Goal: Check status: Check status

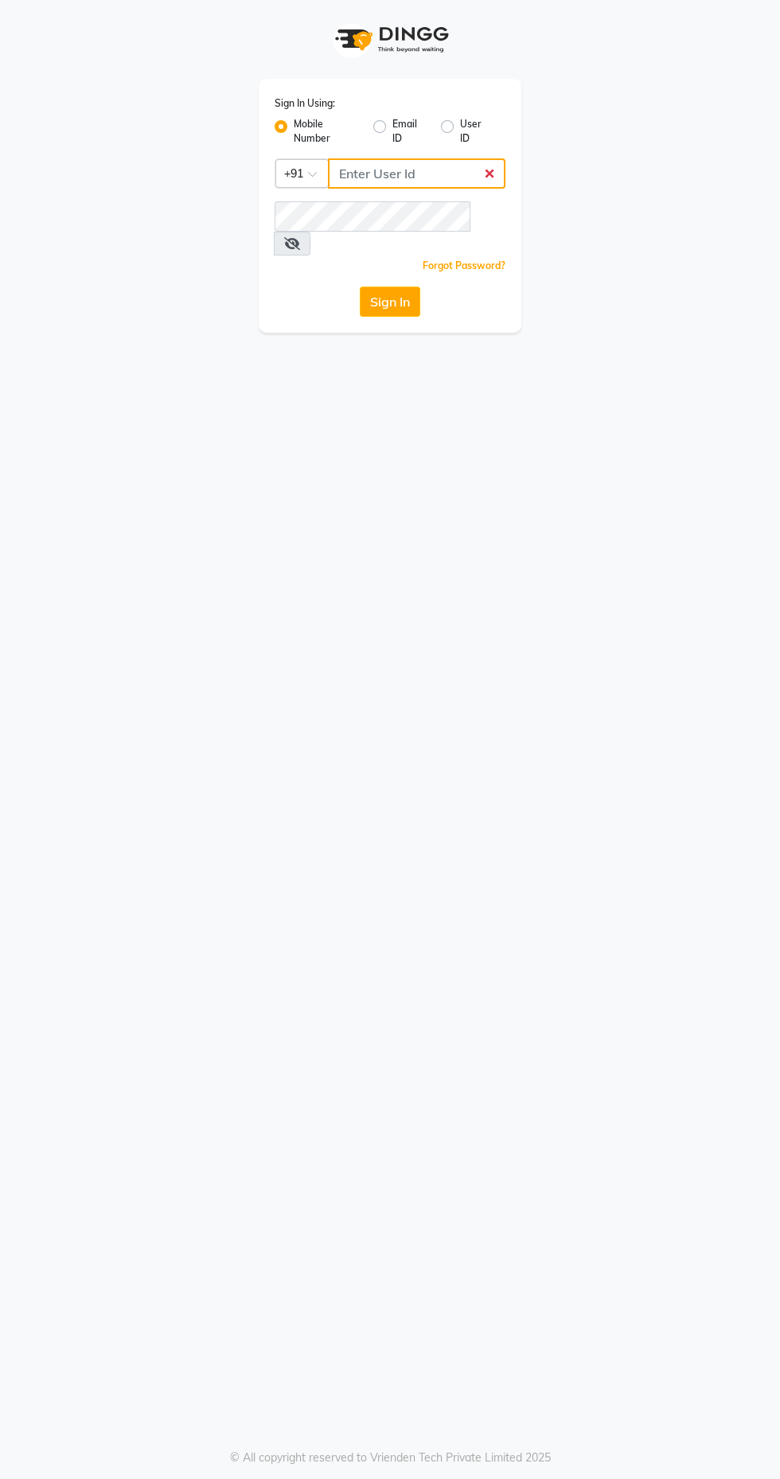
type input "7661809500"
click at [360, 287] on button "Sign In" at bounding box center [390, 302] width 61 height 30
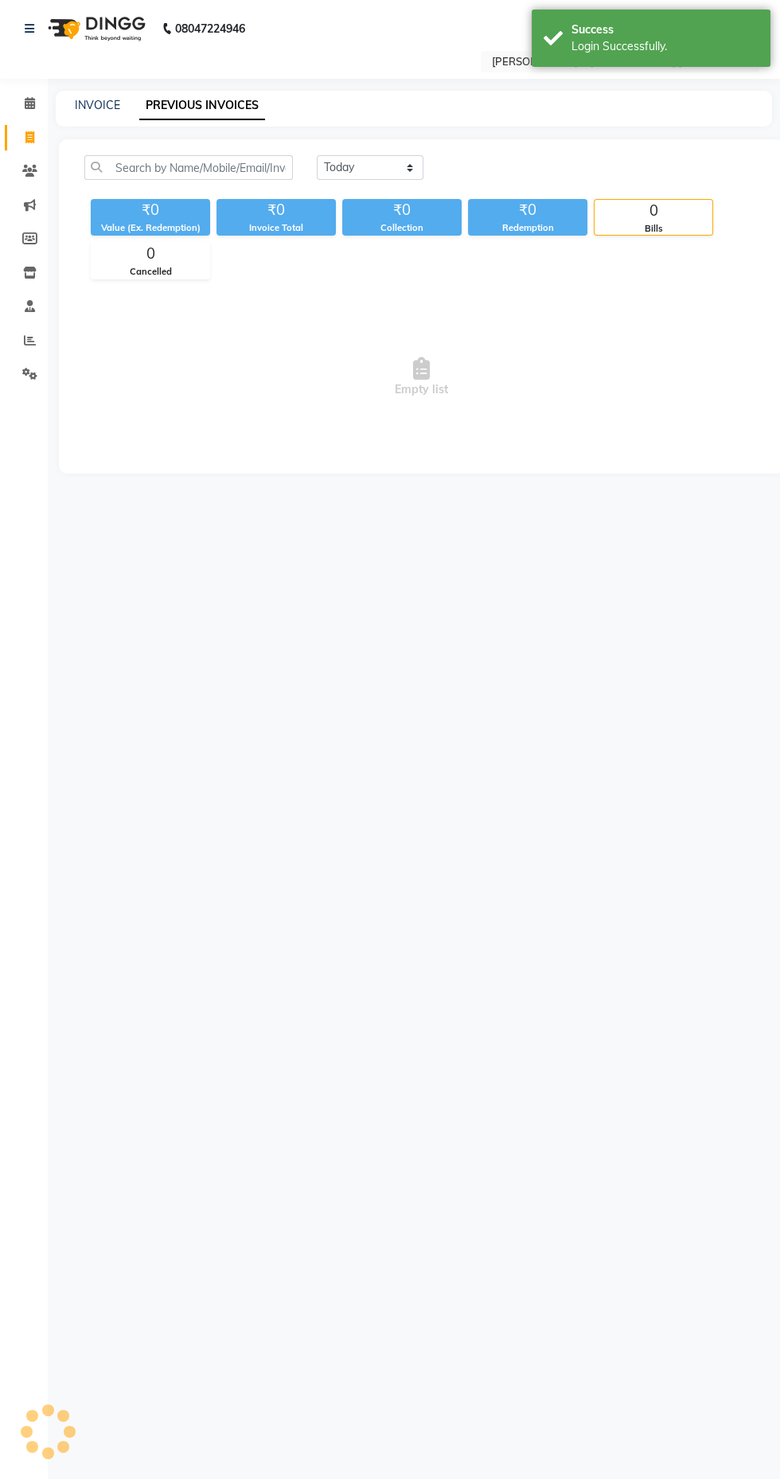
select select "en"
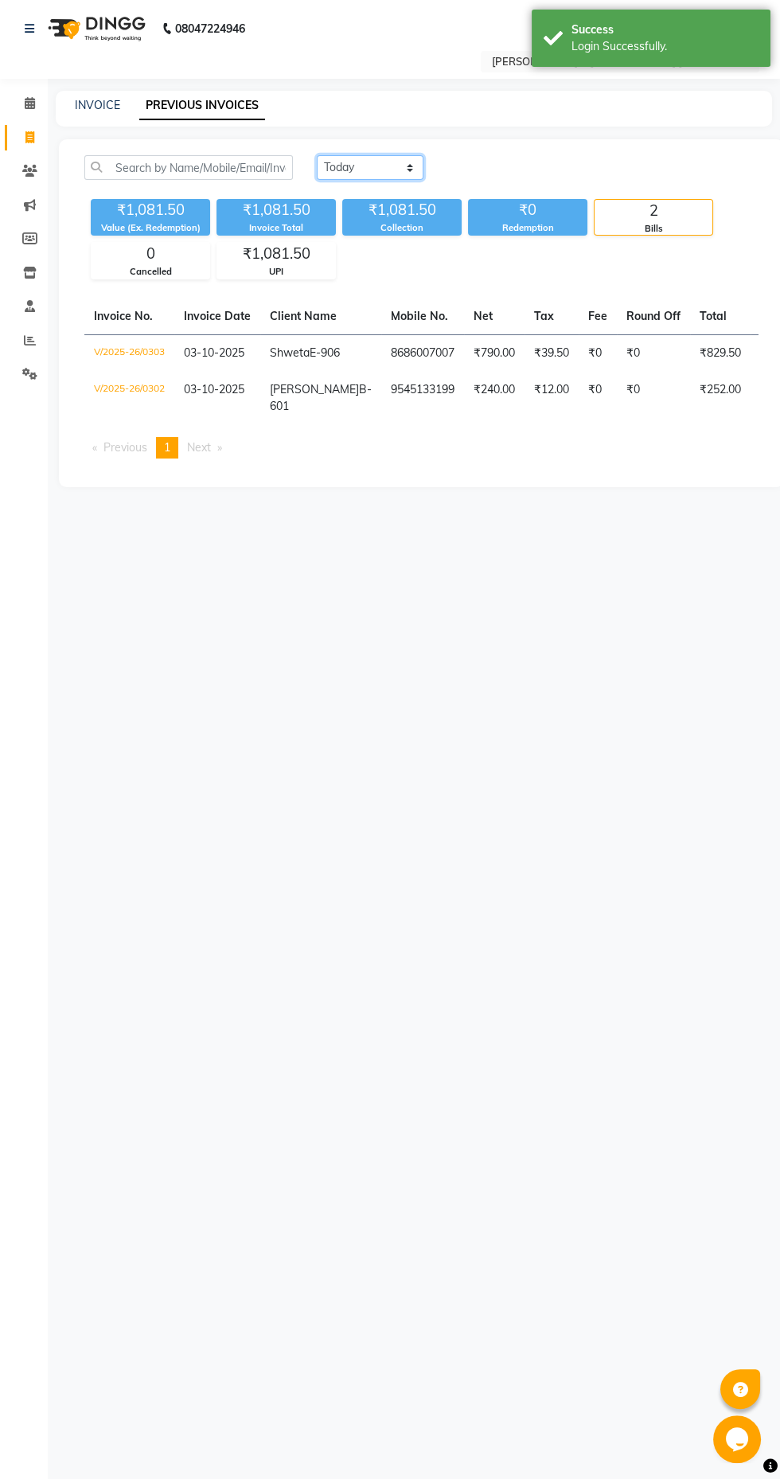
click at [366, 168] on select "[DATE] [DATE] Custom Range" at bounding box center [370, 167] width 107 height 25
click at [317, 155] on select "[DATE] [DATE] Custom Range" at bounding box center [370, 167] width 107 height 25
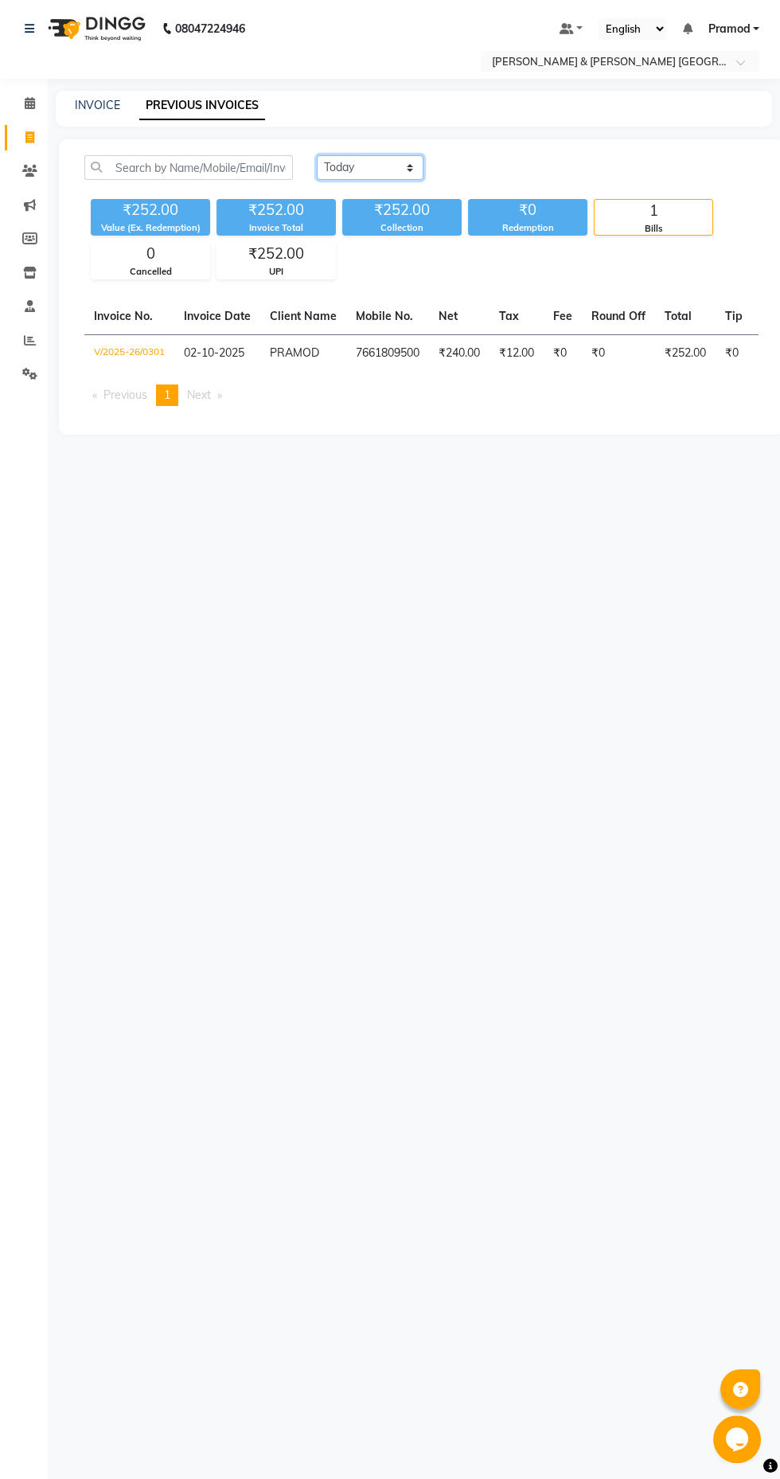
click at [349, 170] on select "[DATE] [DATE] Custom Range" at bounding box center [370, 167] width 107 height 25
select select "range"
click at [317, 155] on select "[DATE] [DATE] Custom Range" at bounding box center [370, 167] width 107 height 25
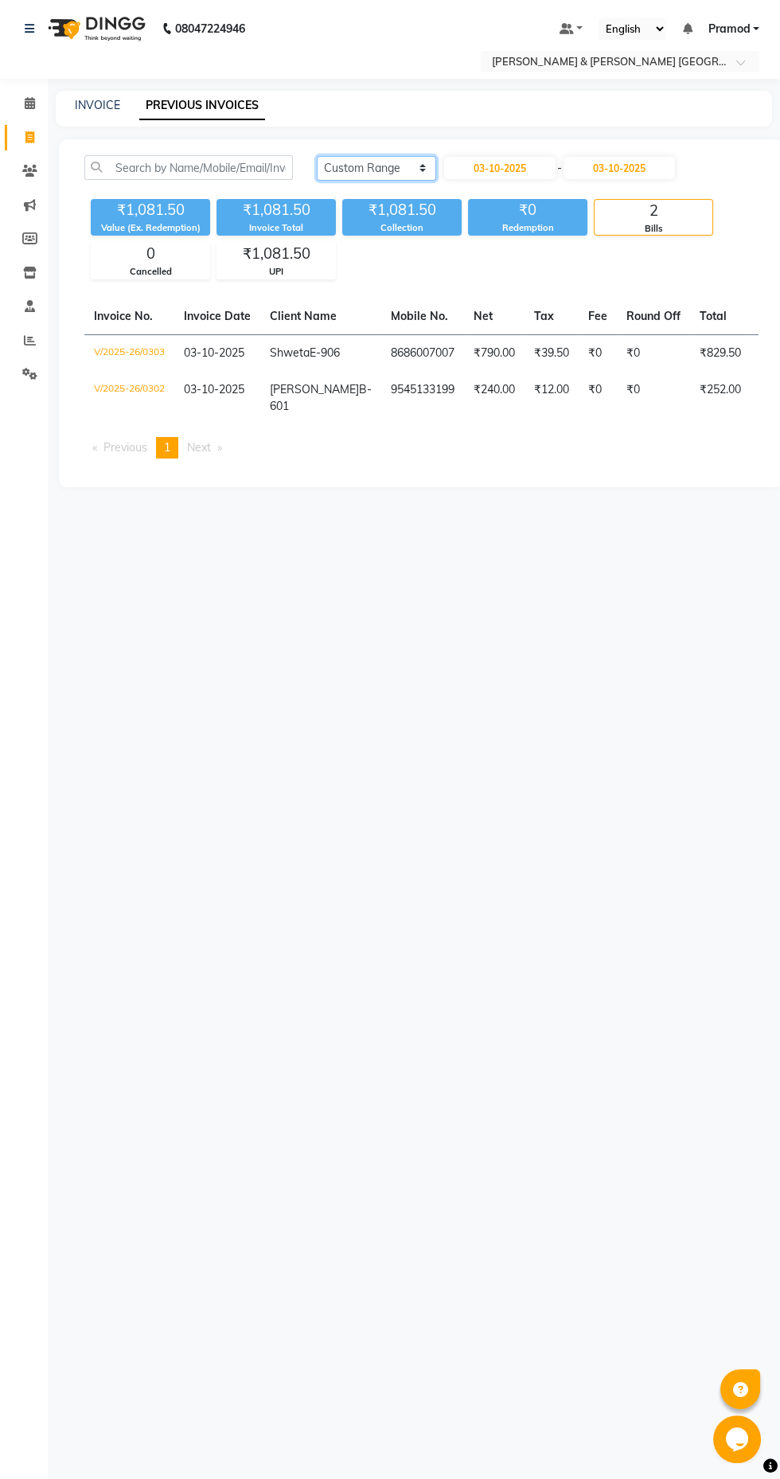
click at [374, 170] on select "[DATE] [DATE] Custom Range" at bounding box center [376, 168] width 119 height 25
click at [480, 170] on input "03-10-2025" at bounding box center [499, 168] width 111 height 22
select select "10"
select select "2025"
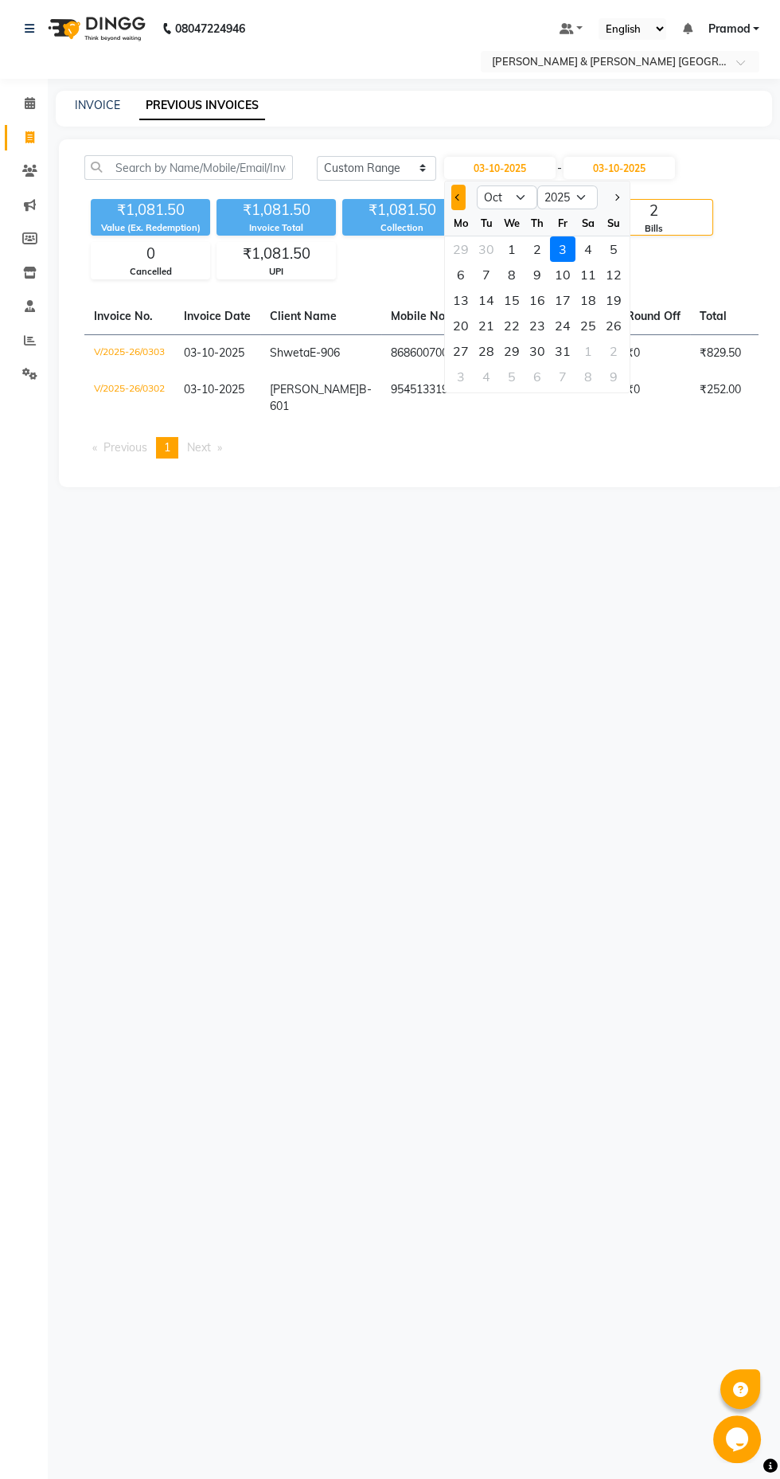
click at [458, 197] on span "Previous month" at bounding box center [458, 197] width 6 height 6
select select "9"
click at [537, 325] on div "25" at bounding box center [537, 325] width 25 height 25
type input "[DATE]"
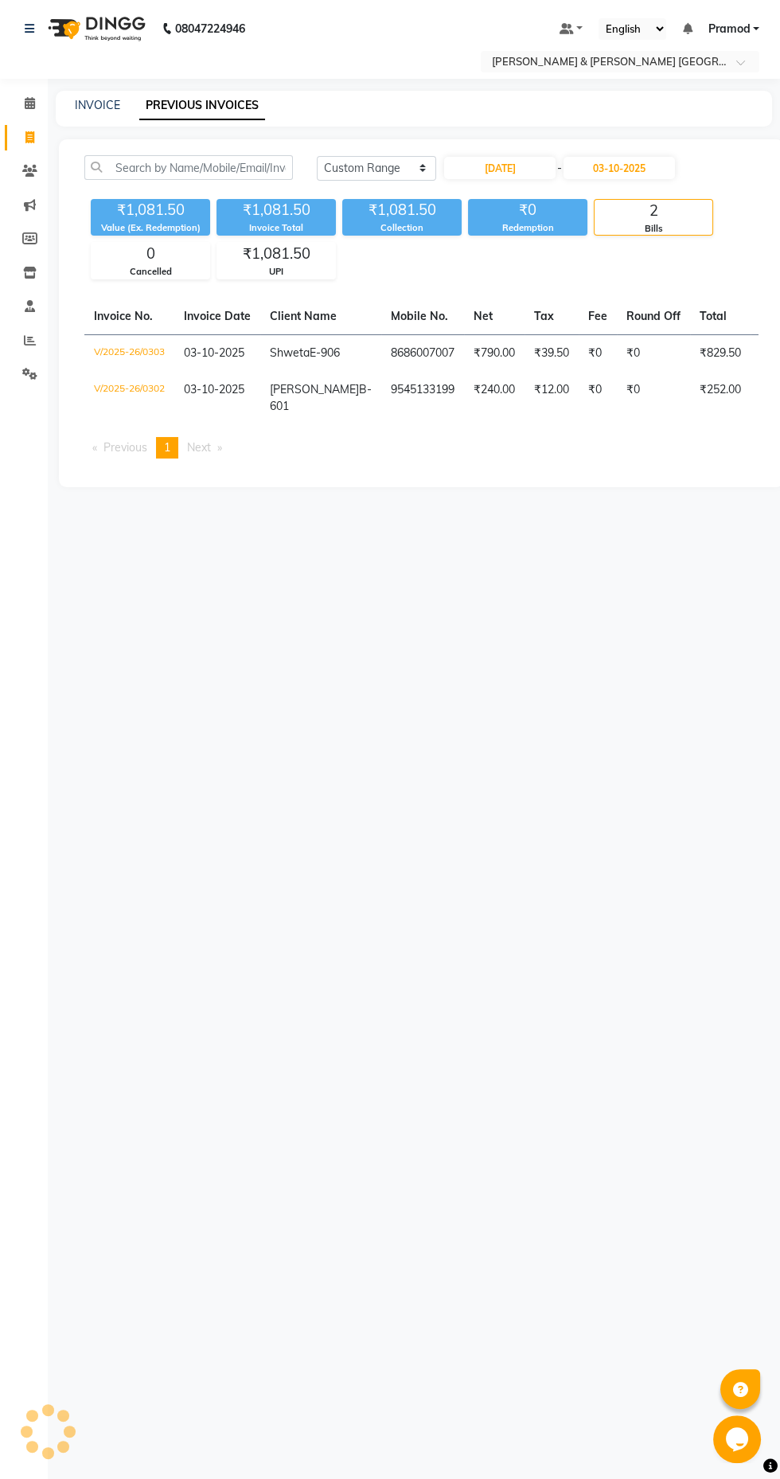
click at [642, 639] on div "08047224946 Select Location × [PERSON_NAME] & Guy Om [GEOGRAPHIC_DATA], Kowkoor…" at bounding box center [390, 739] width 780 height 1479
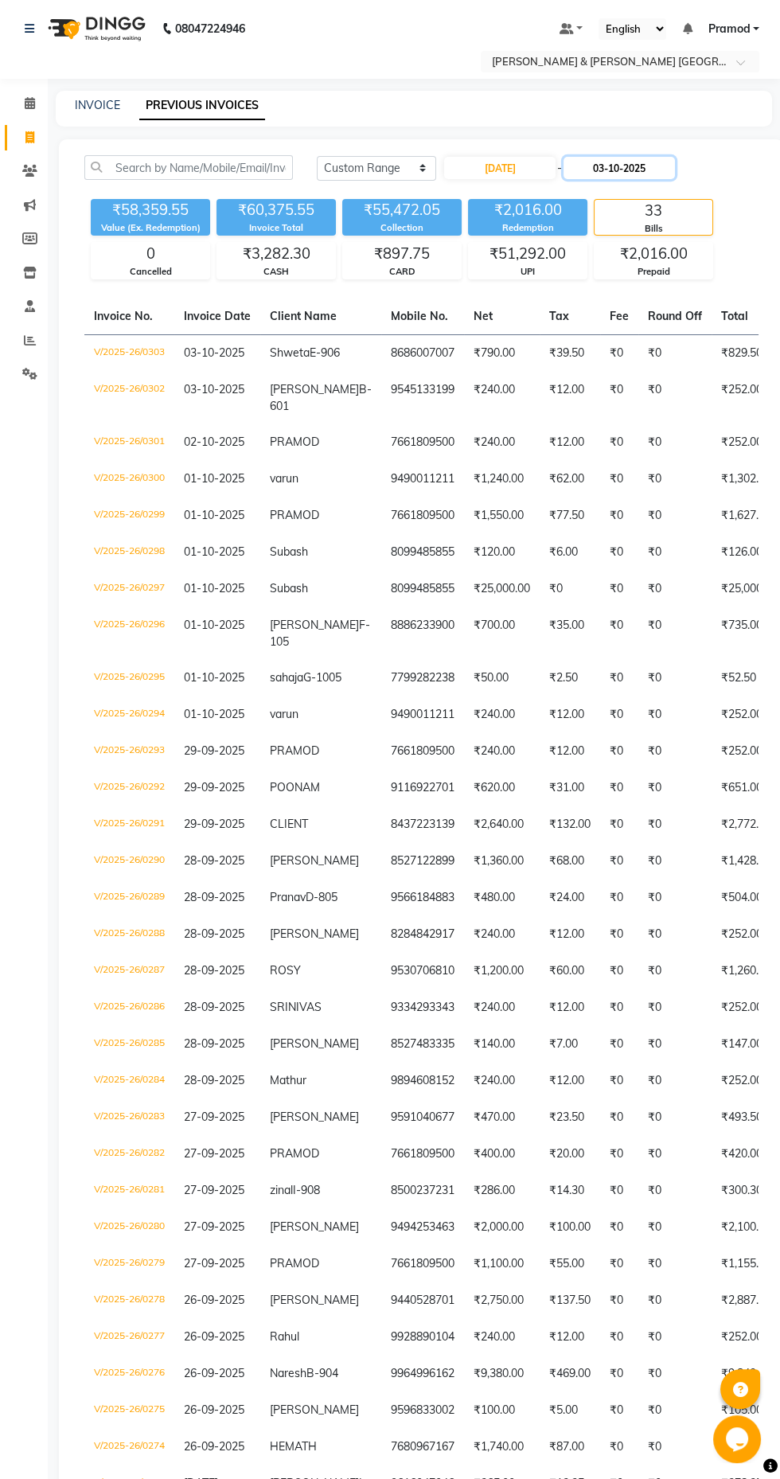
click at [628, 170] on input "03-10-2025" at bounding box center [619, 168] width 111 height 22
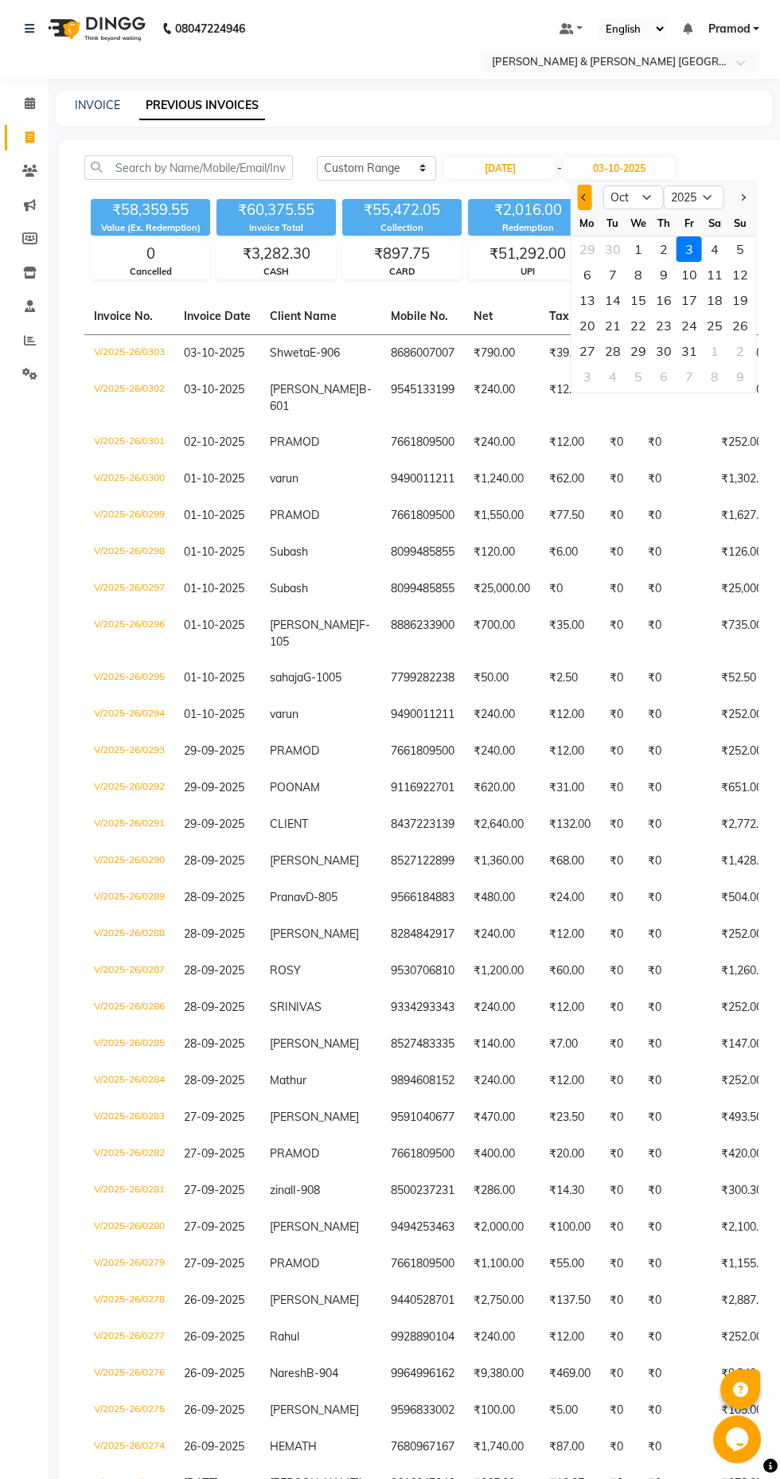
click at [584, 197] on span "Previous month" at bounding box center [585, 197] width 6 height 6
select select "9"
click at [689, 325] on div "26" at bounding box center [689, 325] width 25 height 25
type input "26-09-2025"
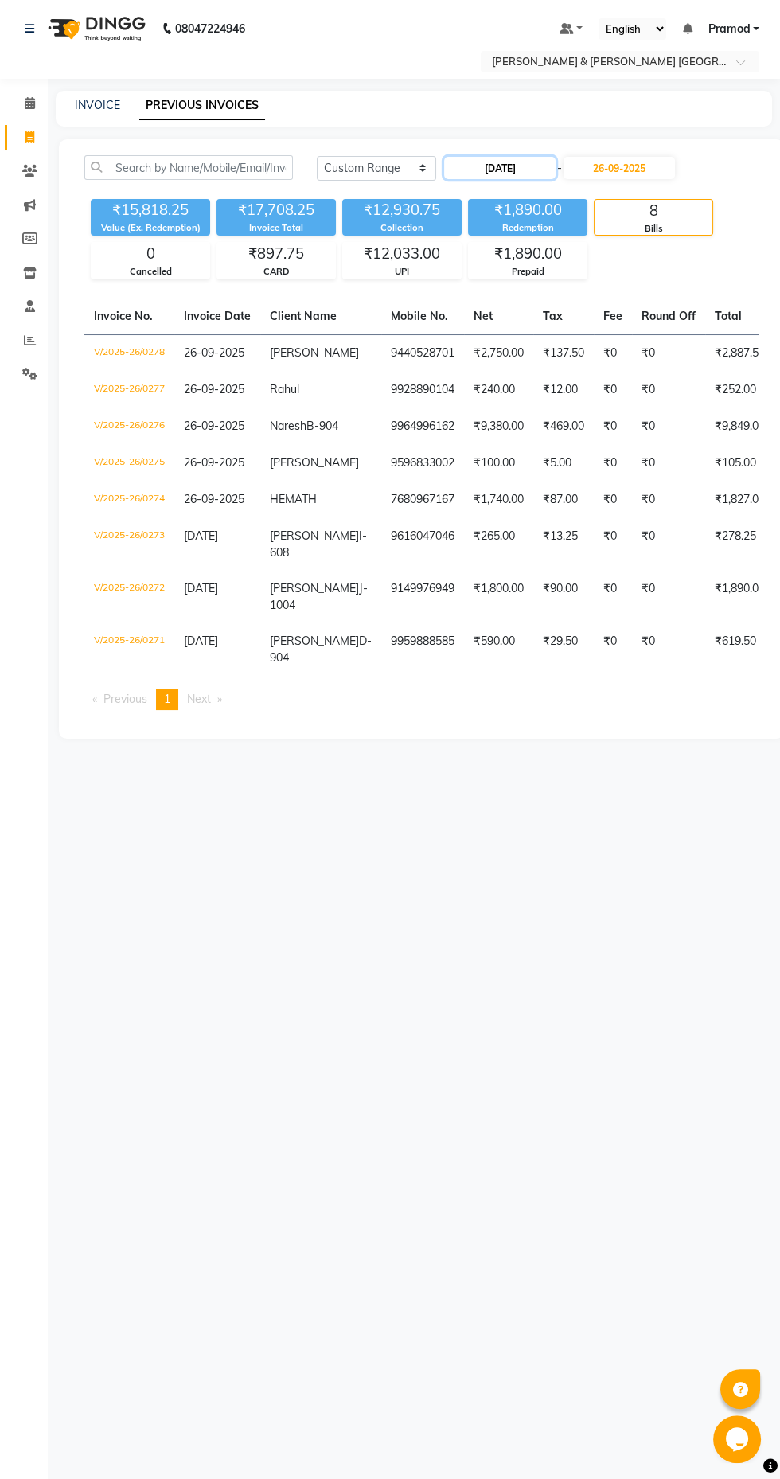
click at [490, 167] on input "[DATE]" at bounding box center [499, 168] width 111 height 22
select select "9"
select select "2025"
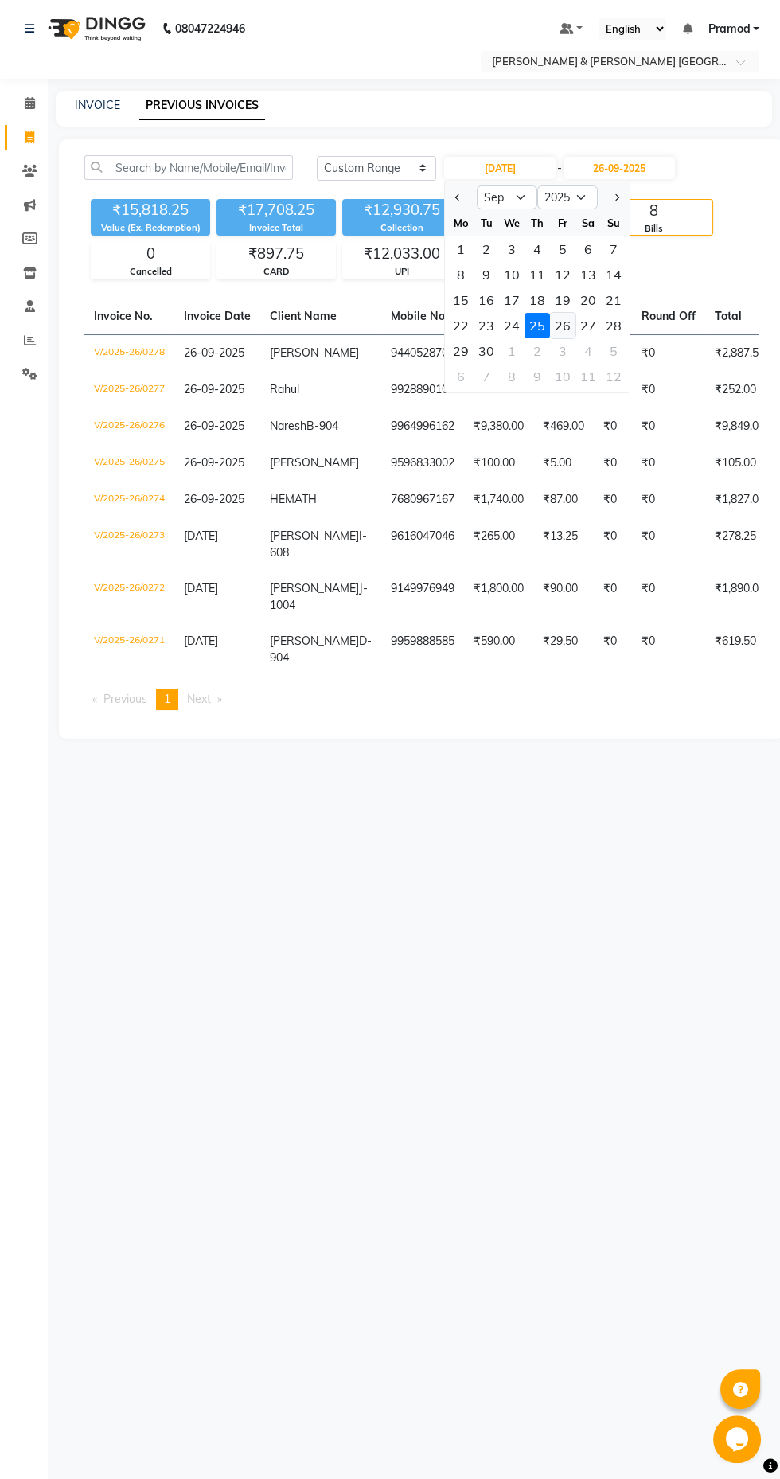
click at [562, 325] on div "26" at bounding box center [562, 325] width 25 height 25
type input "26-09-2025"
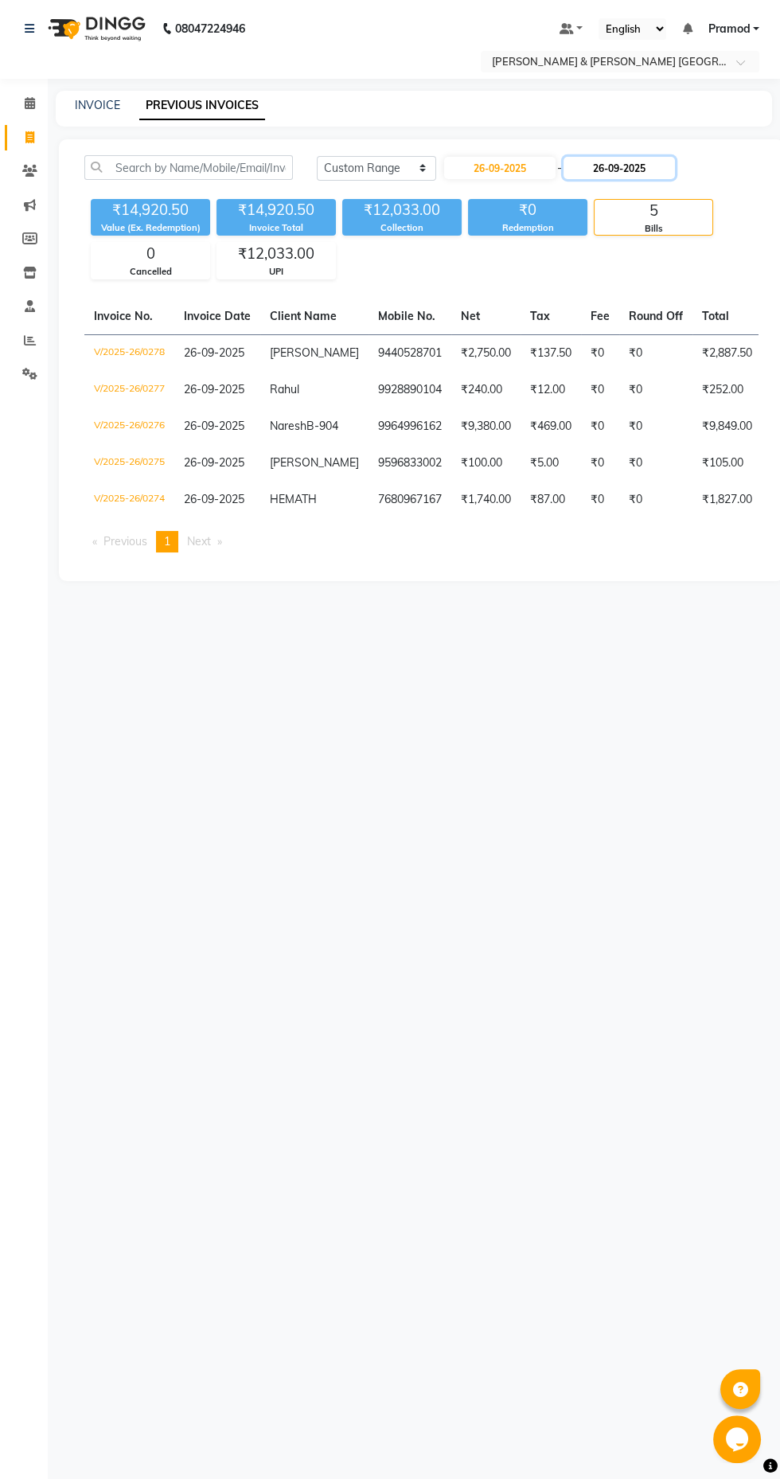
click at [634, 167] on input "26-09-2025" at bounding box center [619, 168] width 111 height 22
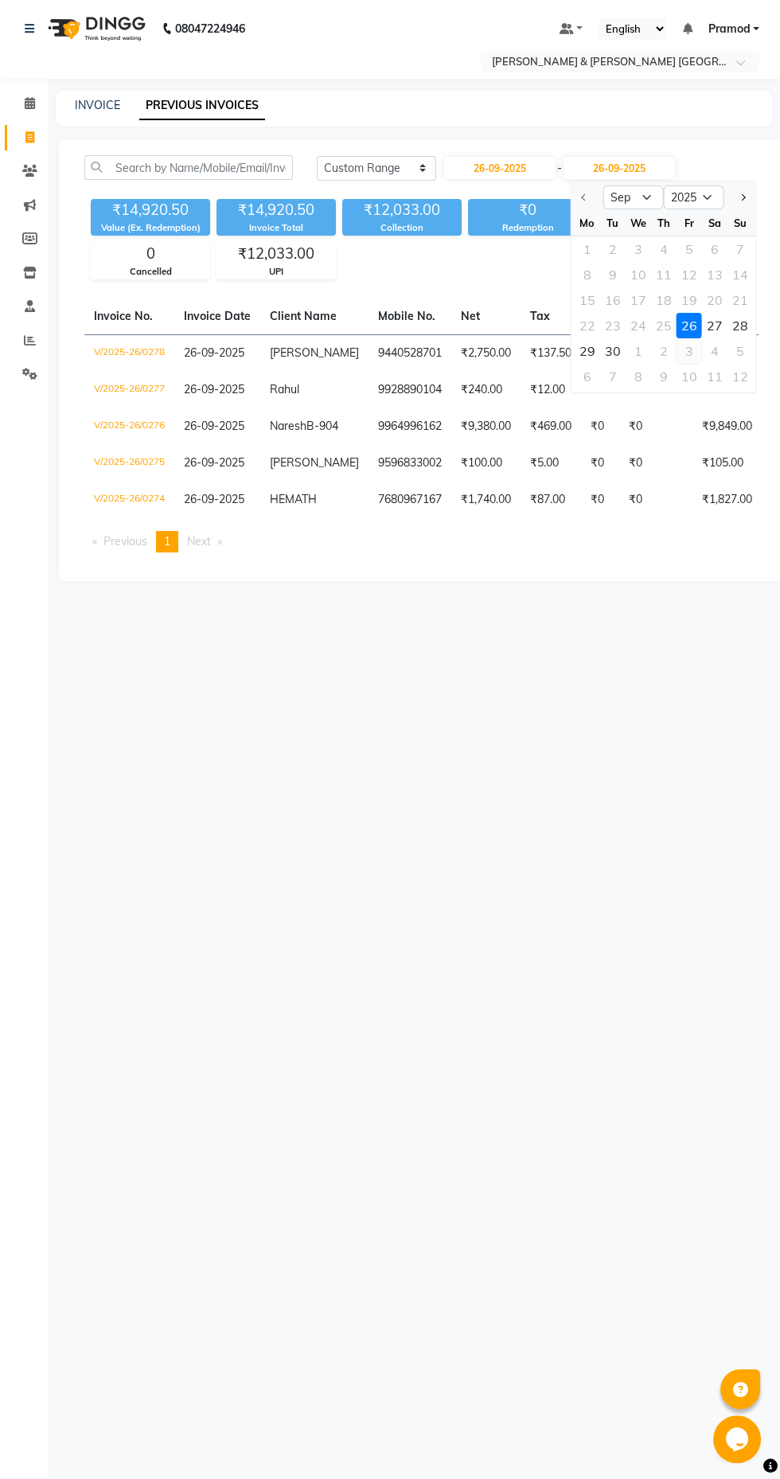
click at [689, 350] on div "3" at bounding box center [689, 350] width 25 height 25
type input "03-10-2025"
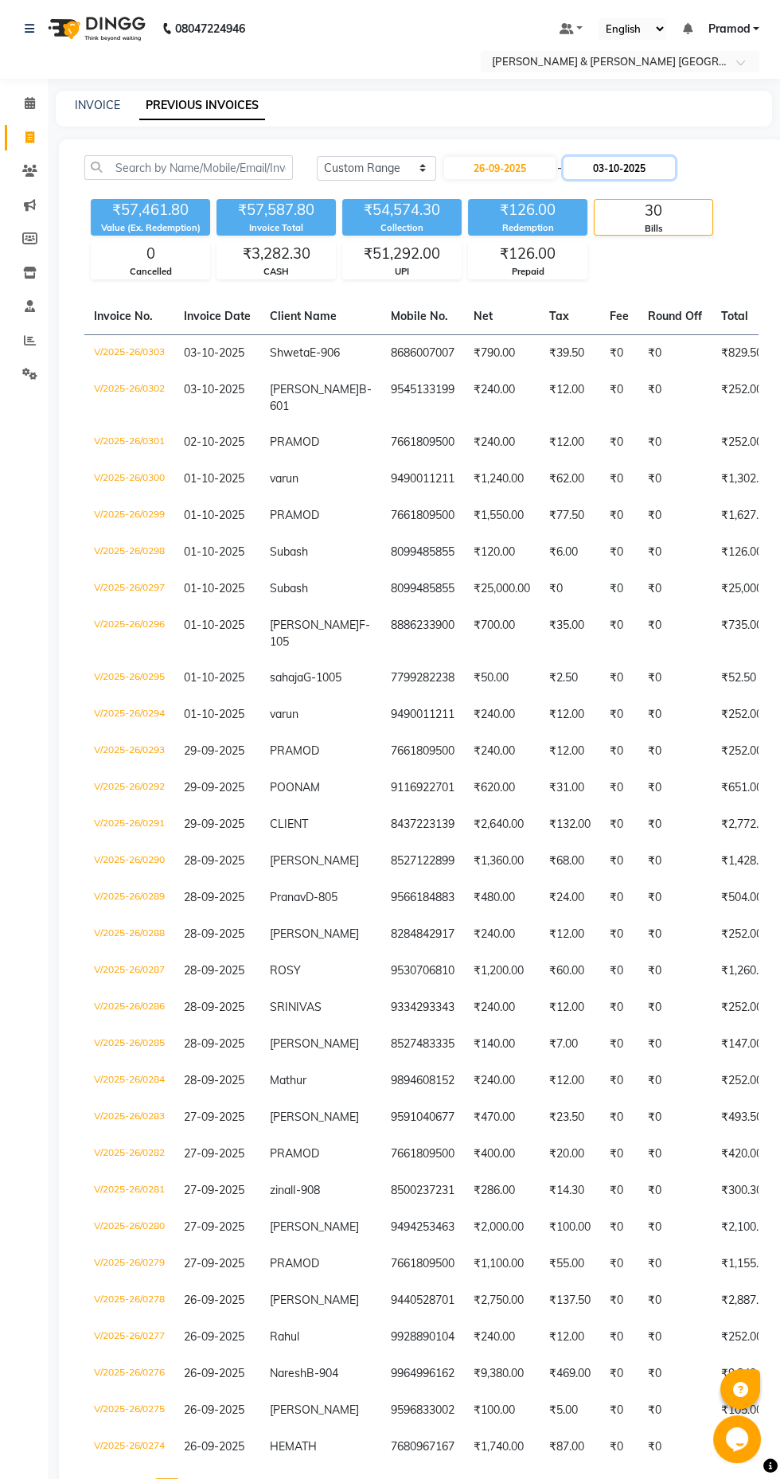
click at [642, 164] on input "03-10-2025" at bounding box center [619, 168] width 111 height 22
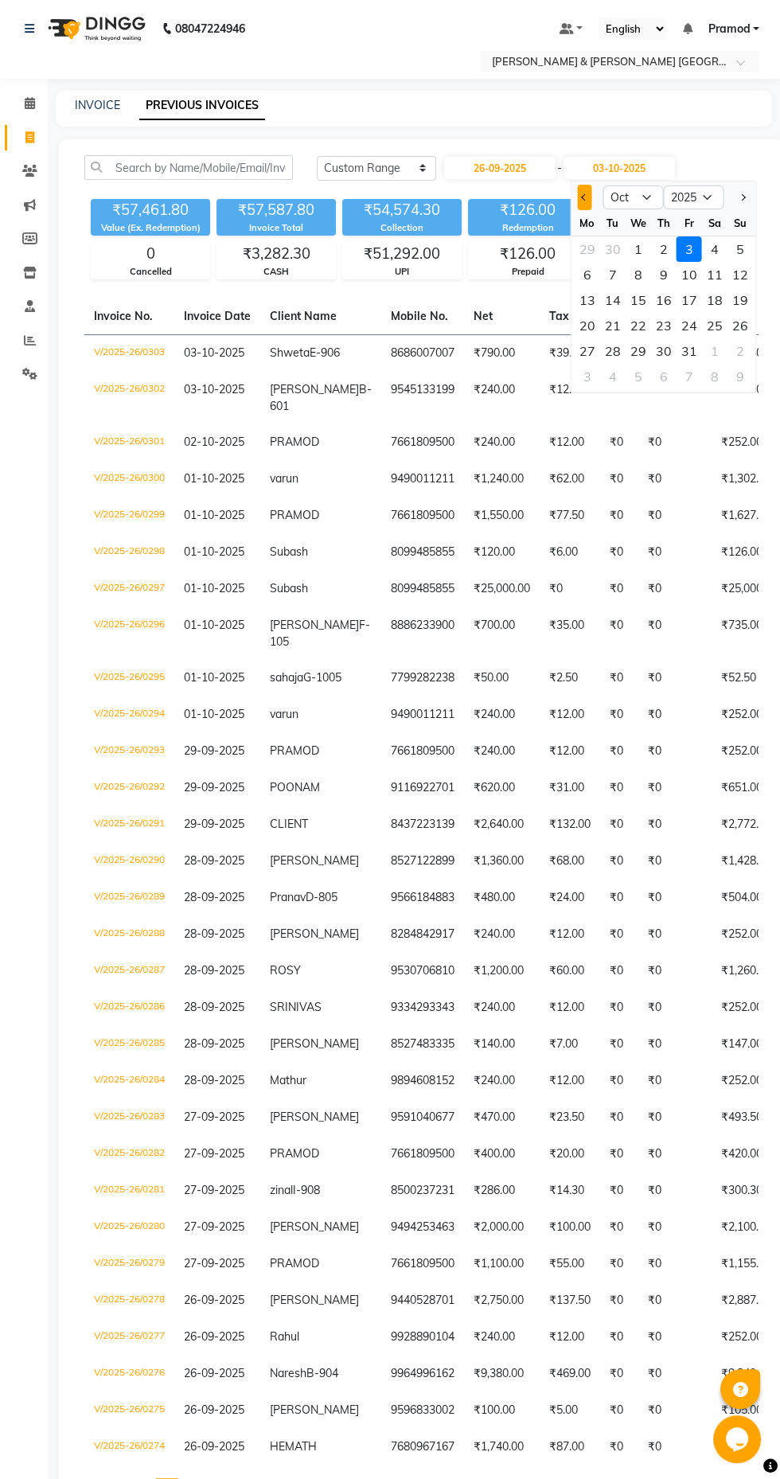
click at [584, 197] on span "Previous month" at bounding box center [585, 197] width 6 height 6
select select "9"
click at [690, 326] on div "26" at bounding box center [689, 325] width 25 height 25
type input "26-09-2025"
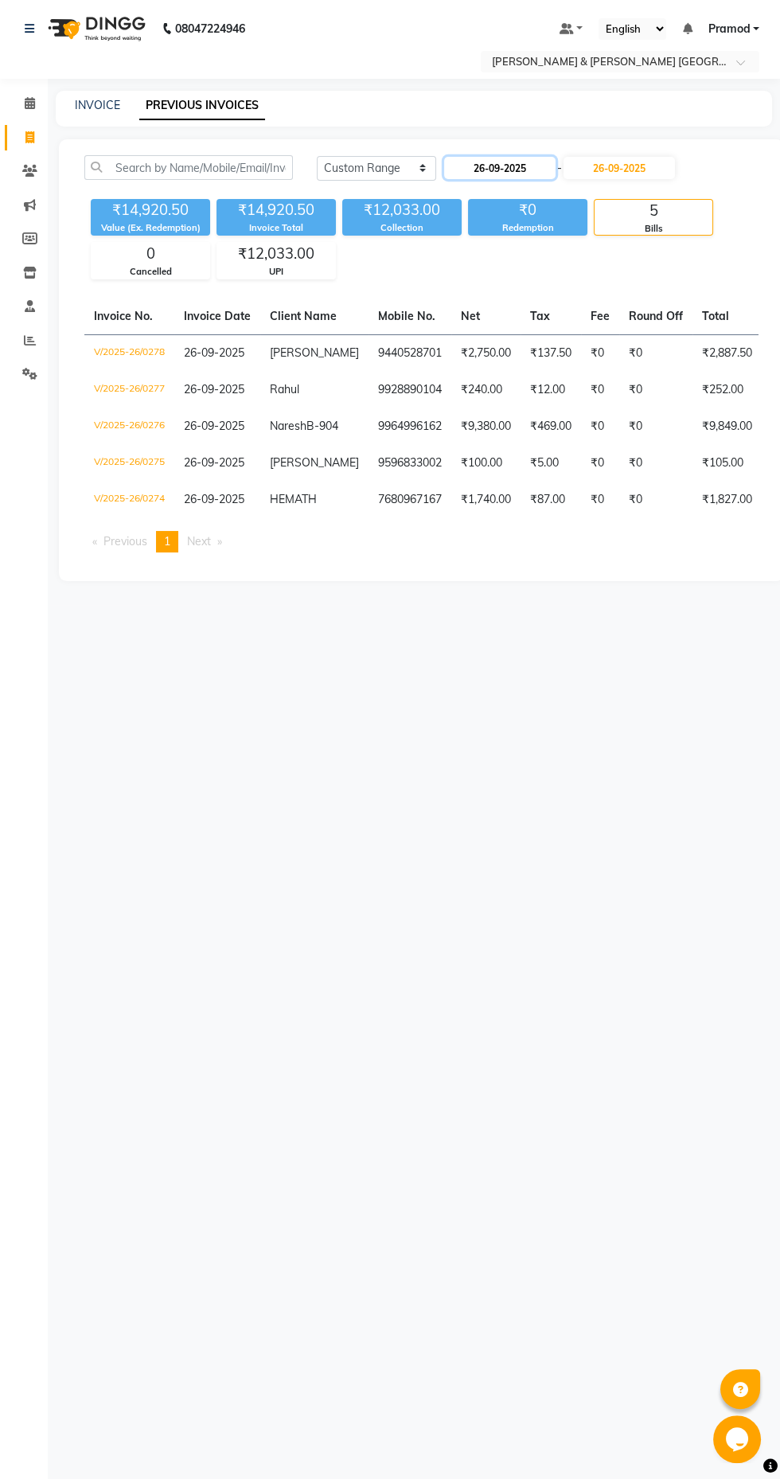
click at [533, 167] on input "26-09-2025" at bounding box center [499, 168] width 111 height 22
select select "9"
select select "2025"
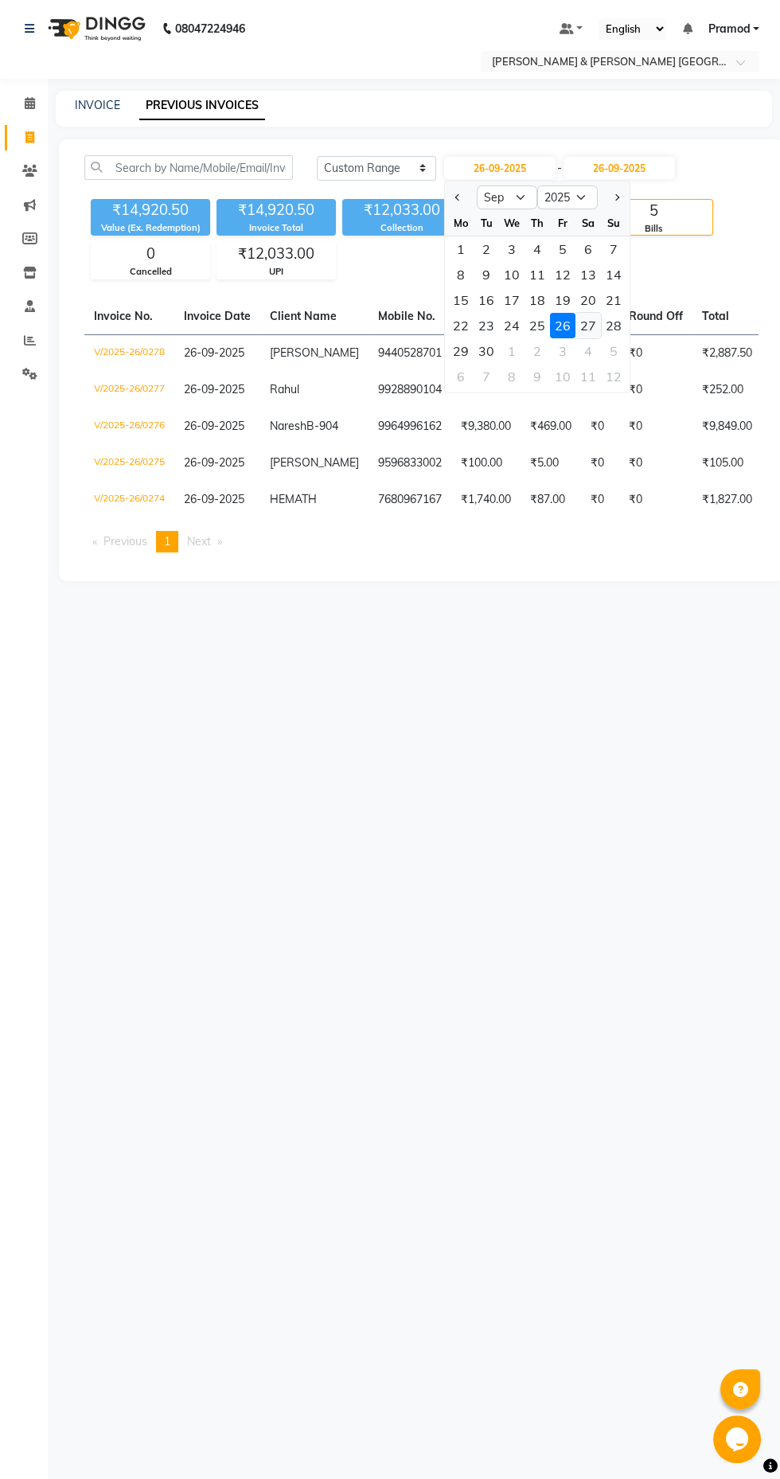
click at [587, 325] on div "27" at bounding box center [588, 325] width 25 height 25
type input "27-09-2025"
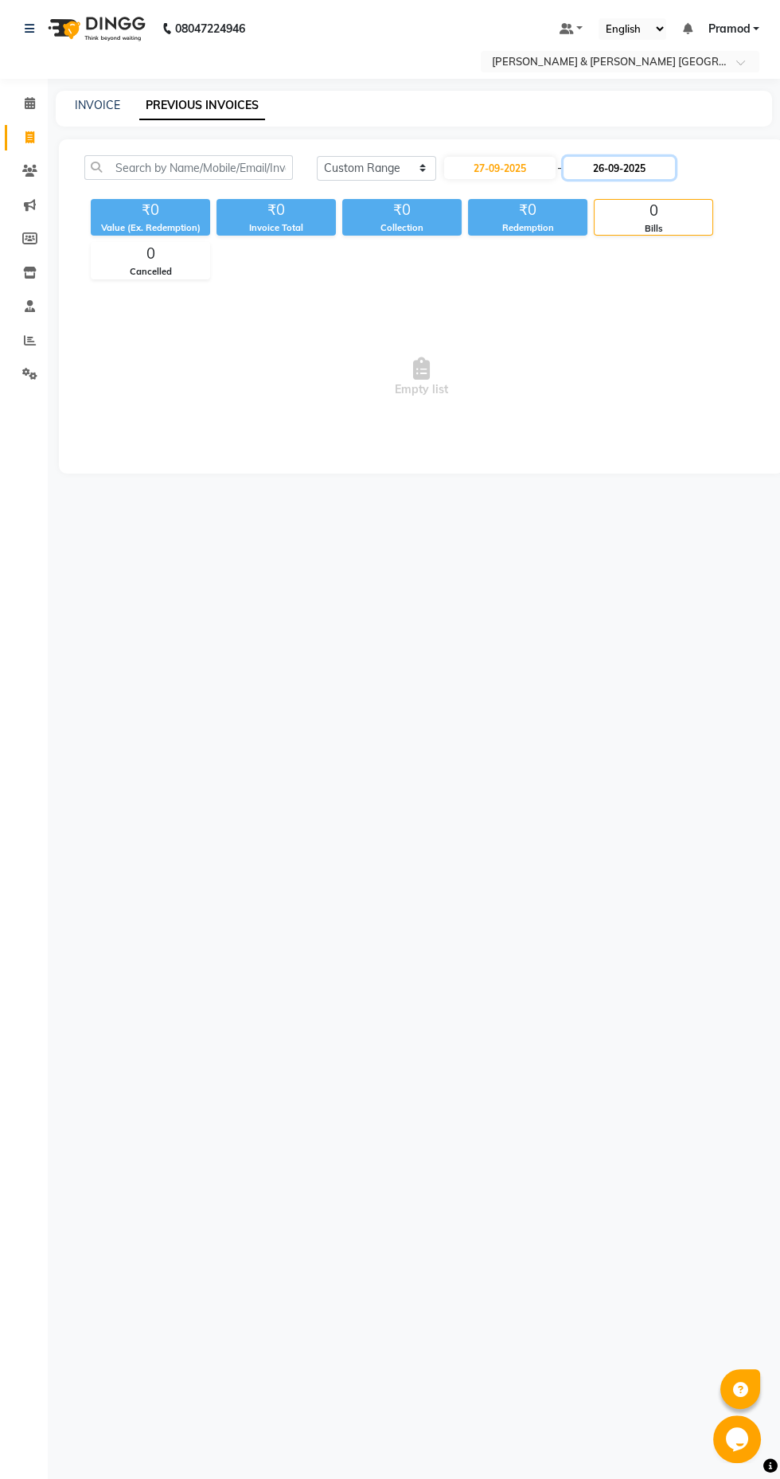
click at [647, 167] on input "26-09-2025" at bounding box center [619, 168] width 111 height 22
click at [715, 325] on div "27" at bounding box center [714, 325] width 25 height 25
type input "27-09-2025"
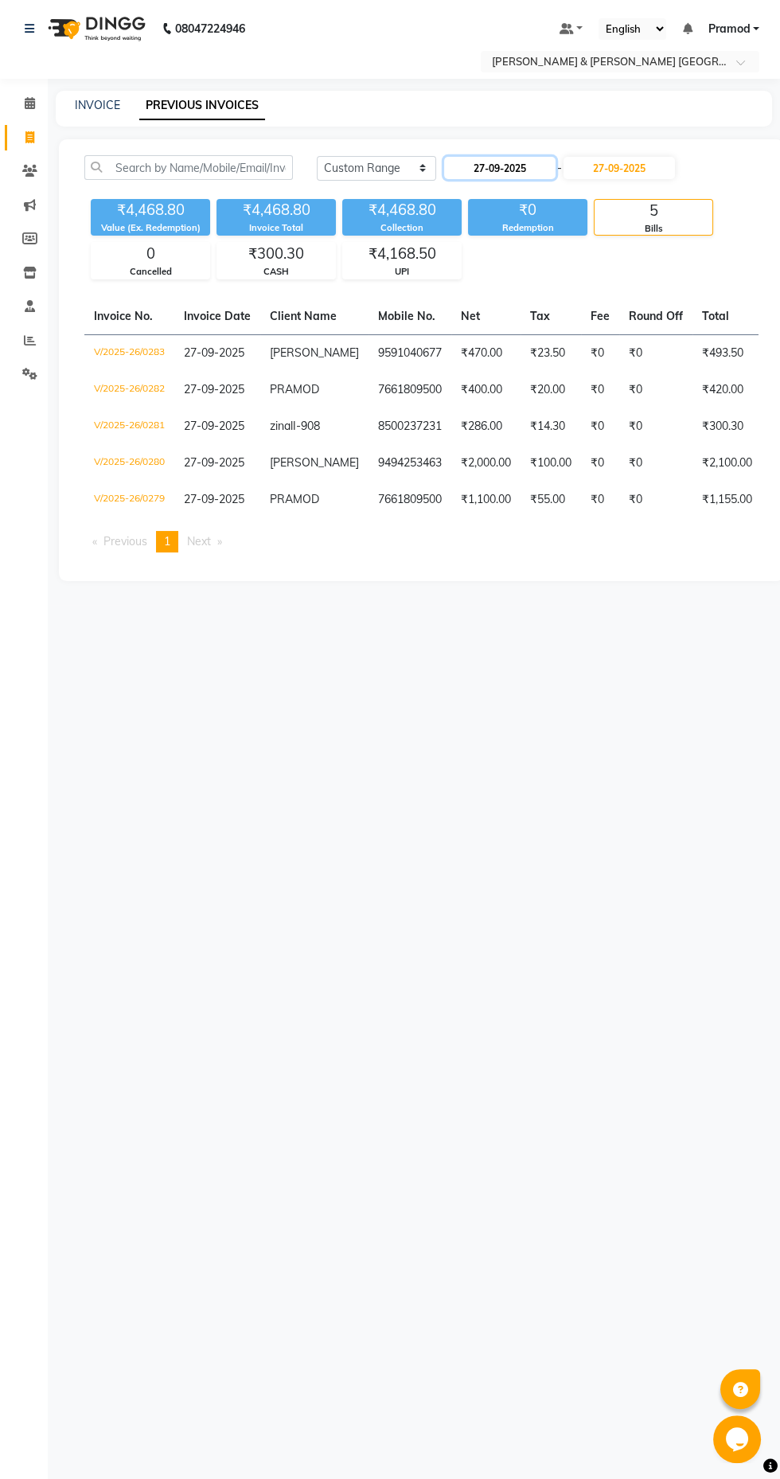
click at [529, 165] on input "27-09-2025" at bounding box center [499, 168] width 111 height 22
select select "9"
select select "2025"
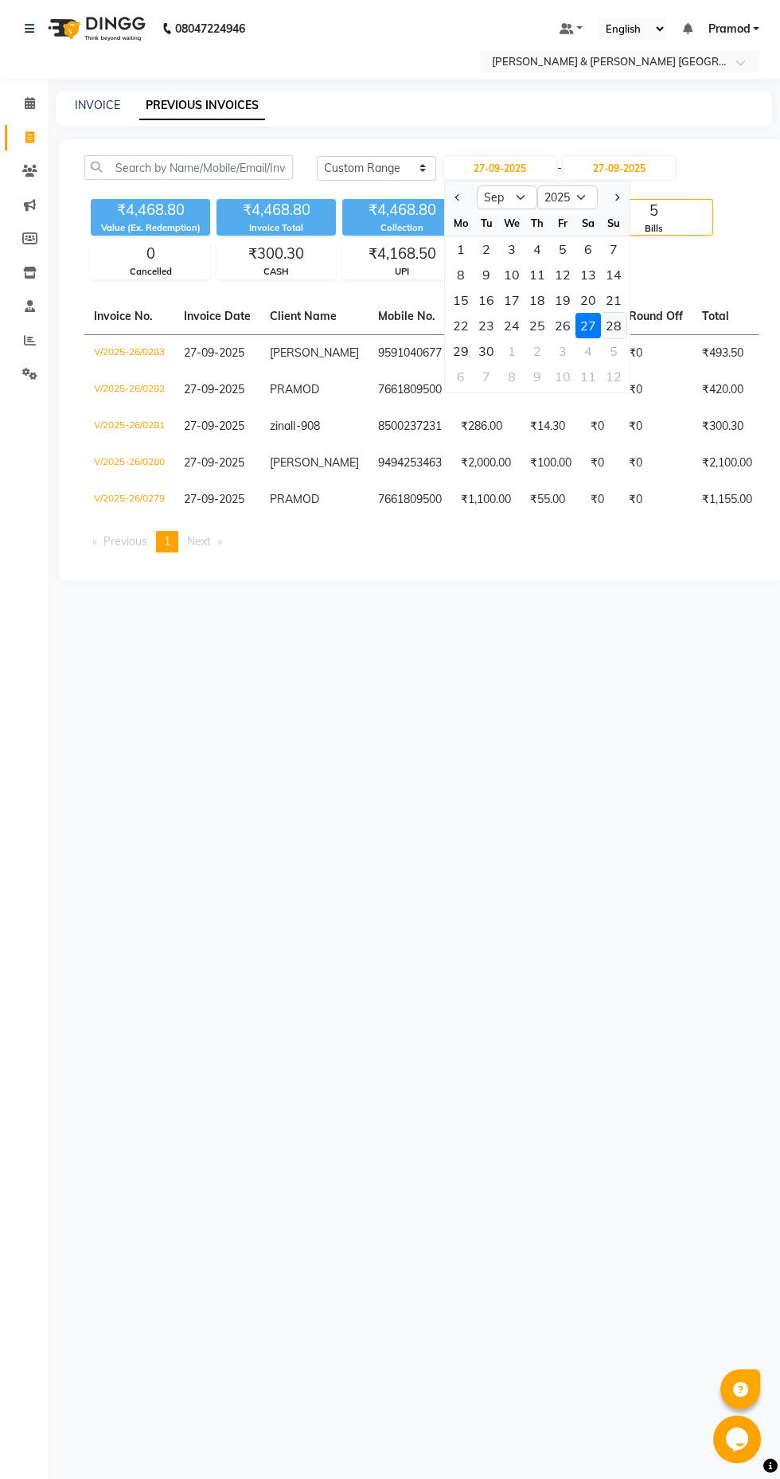
click at [613, 325] on div "28" at bounding box center [613, 325] width 25 height 25
type input "28-09-2025"
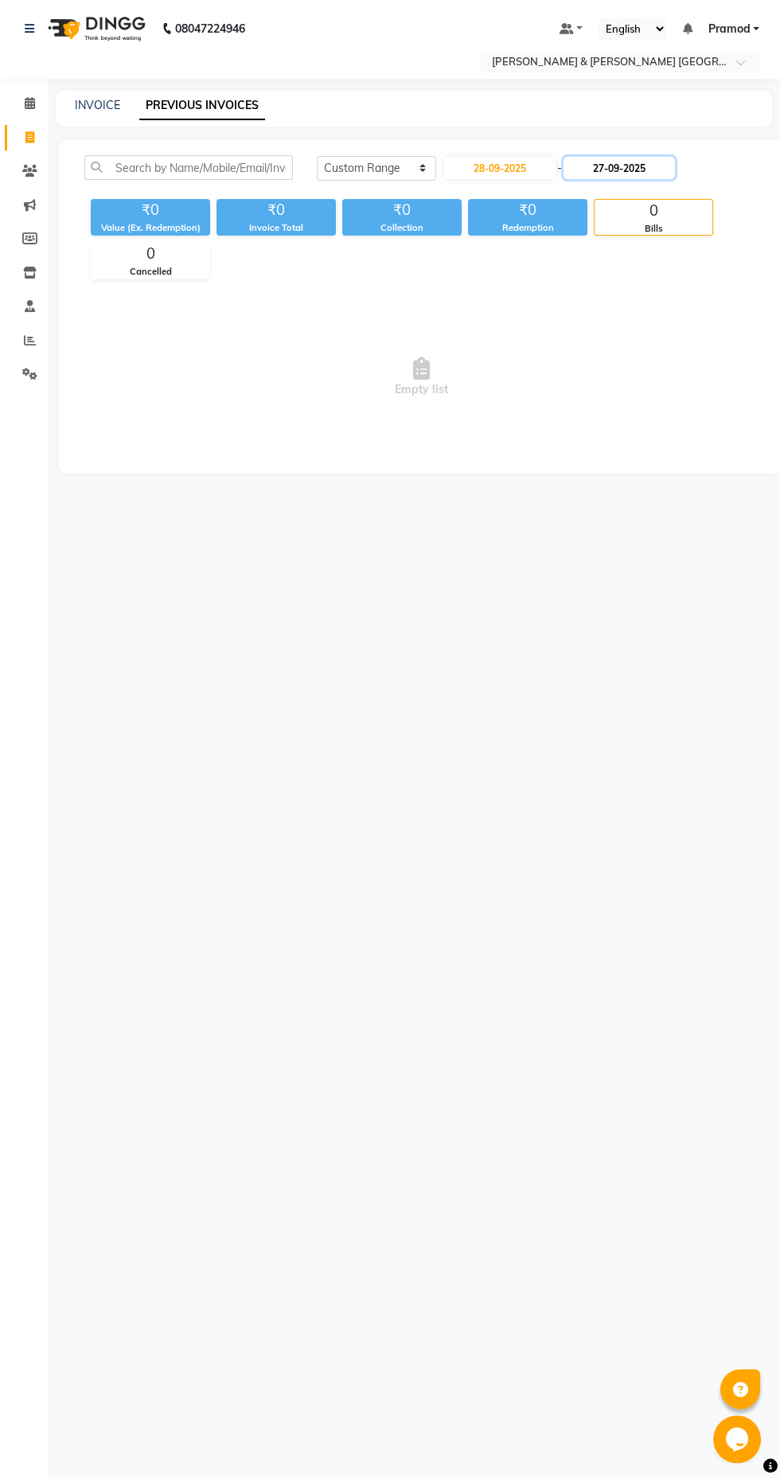
click at [646, 171] on input "27-09-2025" at bounding box center [619, 168] width 111 height 22
click at [740, 325] on div "28" at bounding box center [740, 325] width 25 height 25
type input "28-09-2025"
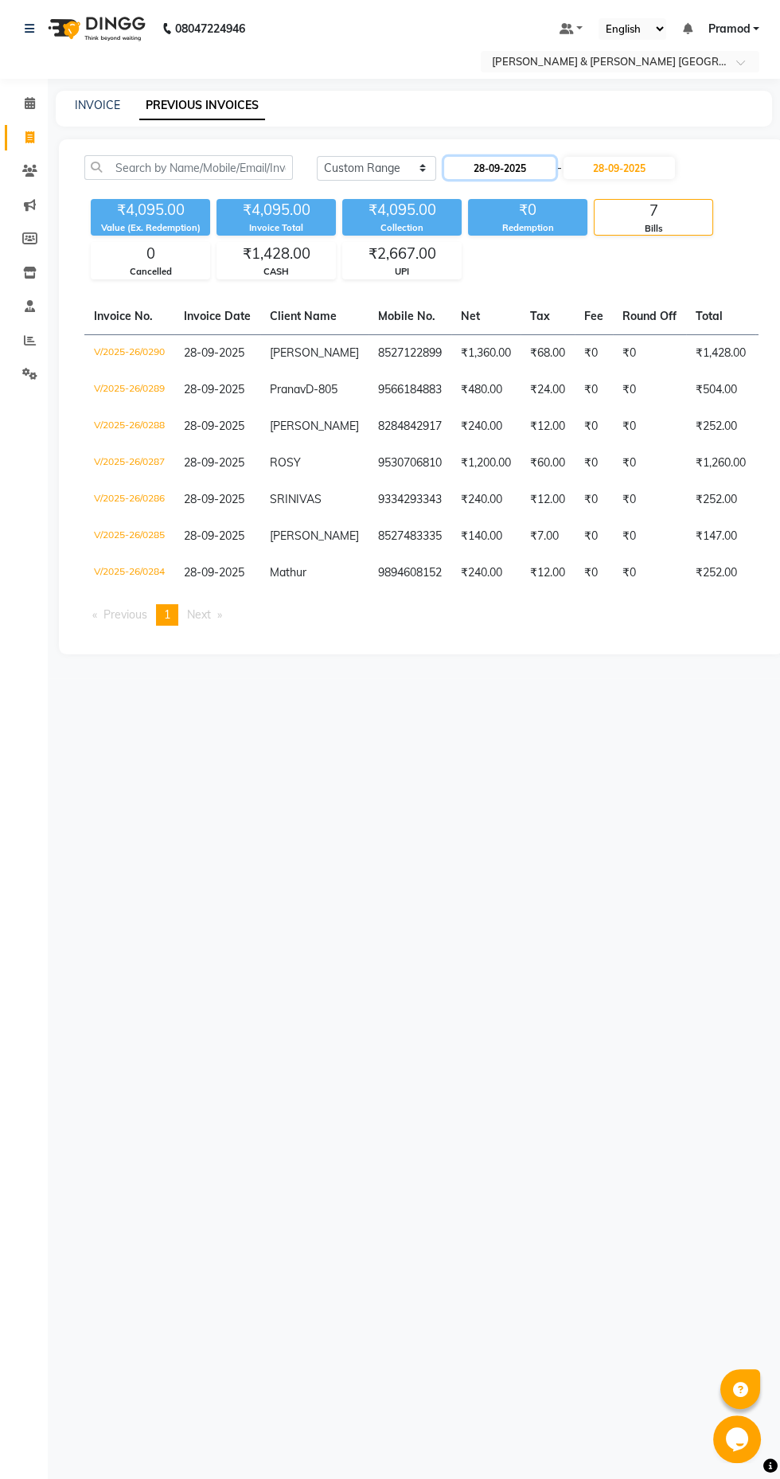
click at [505, 167] on input "28-09-2025" at bounding box center [499, 168] width 111 height 22
select select "9"
select select "2025"
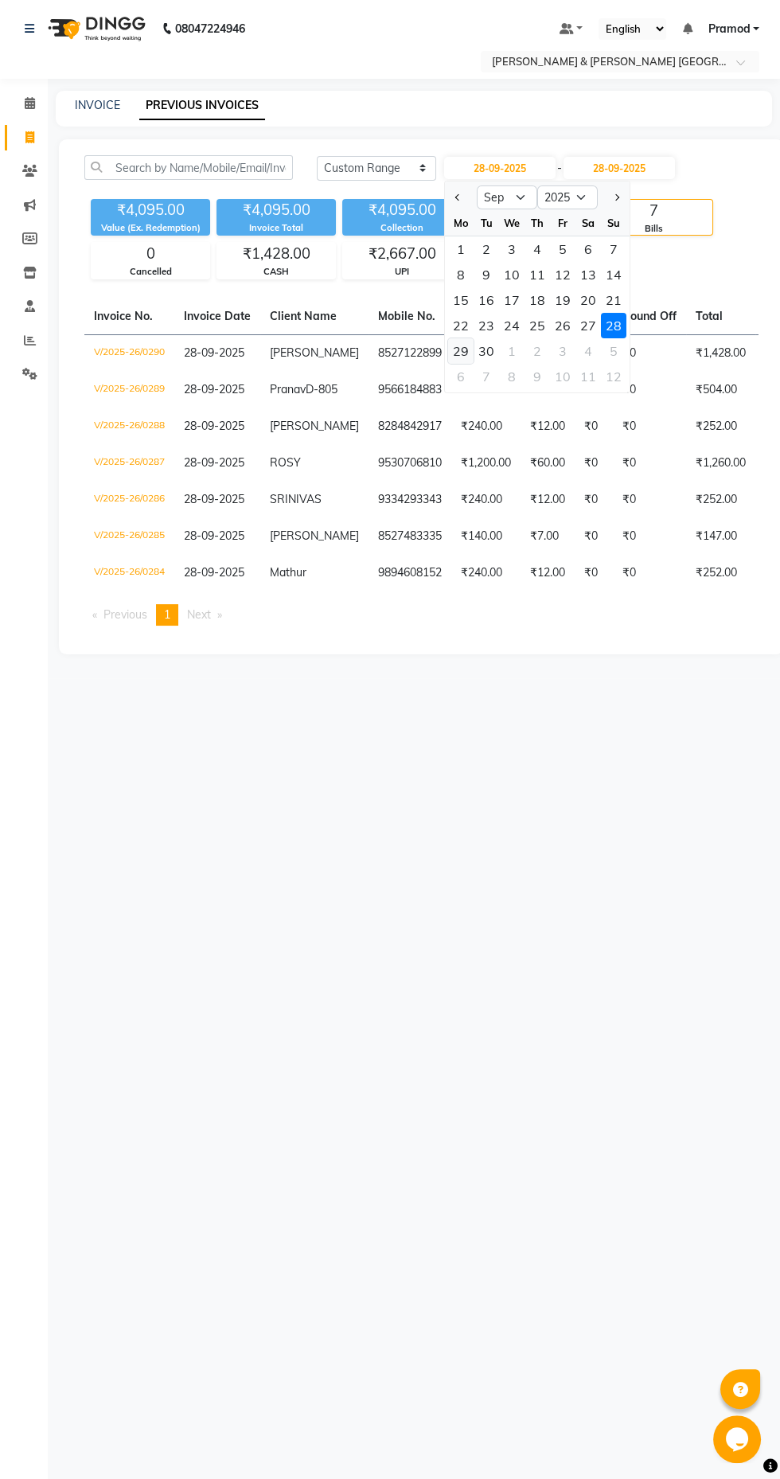
click at [460, 350] on div "29" at bounding box center [460, 350] width 25 height 25
type input "29-09-2025"
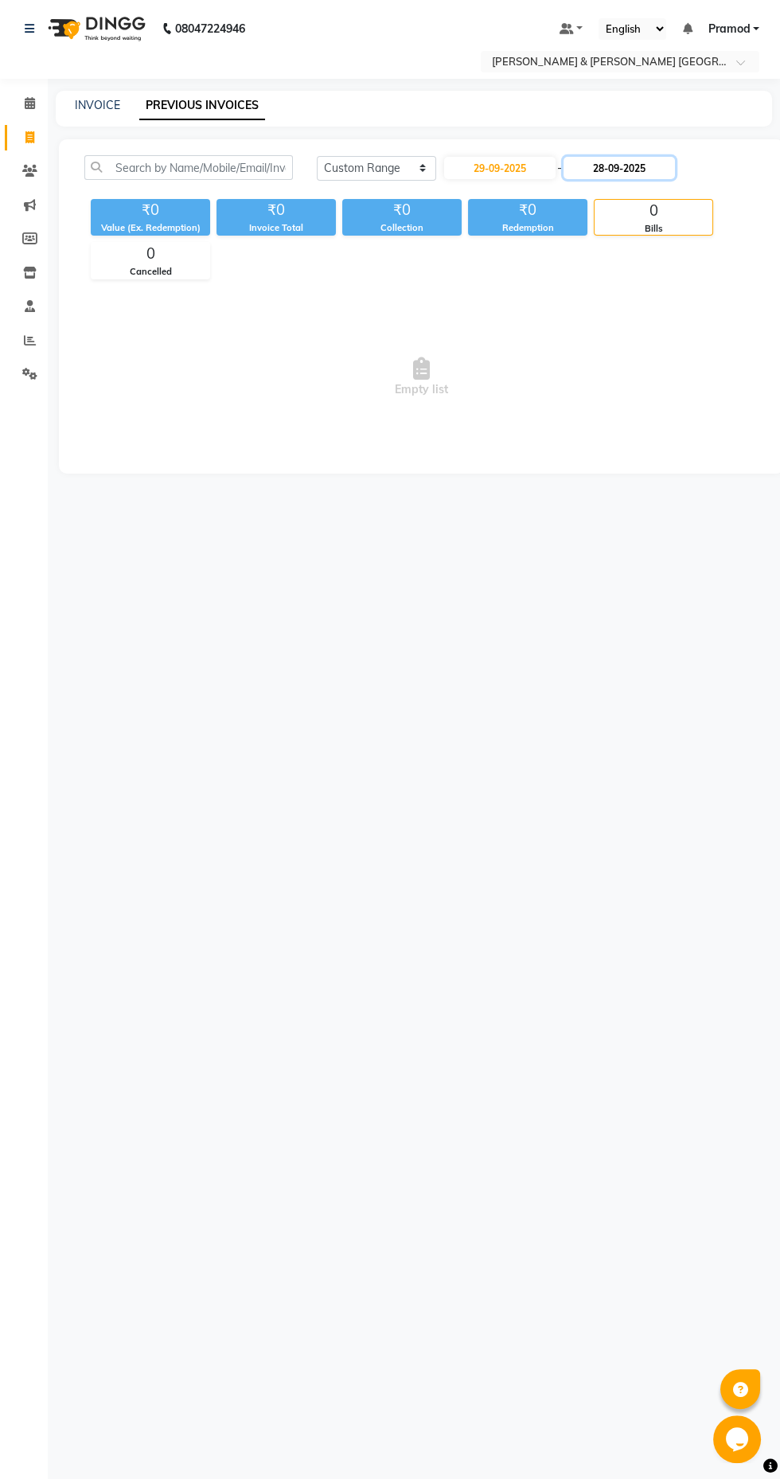
click at [651, 166] on input "28-09-2025" at bounding box center [619, 168] width 111 height 22
click at [591, 346] on div "29" at bounding box center [587, 350] width 25 height 25
type input "29-09-2025"
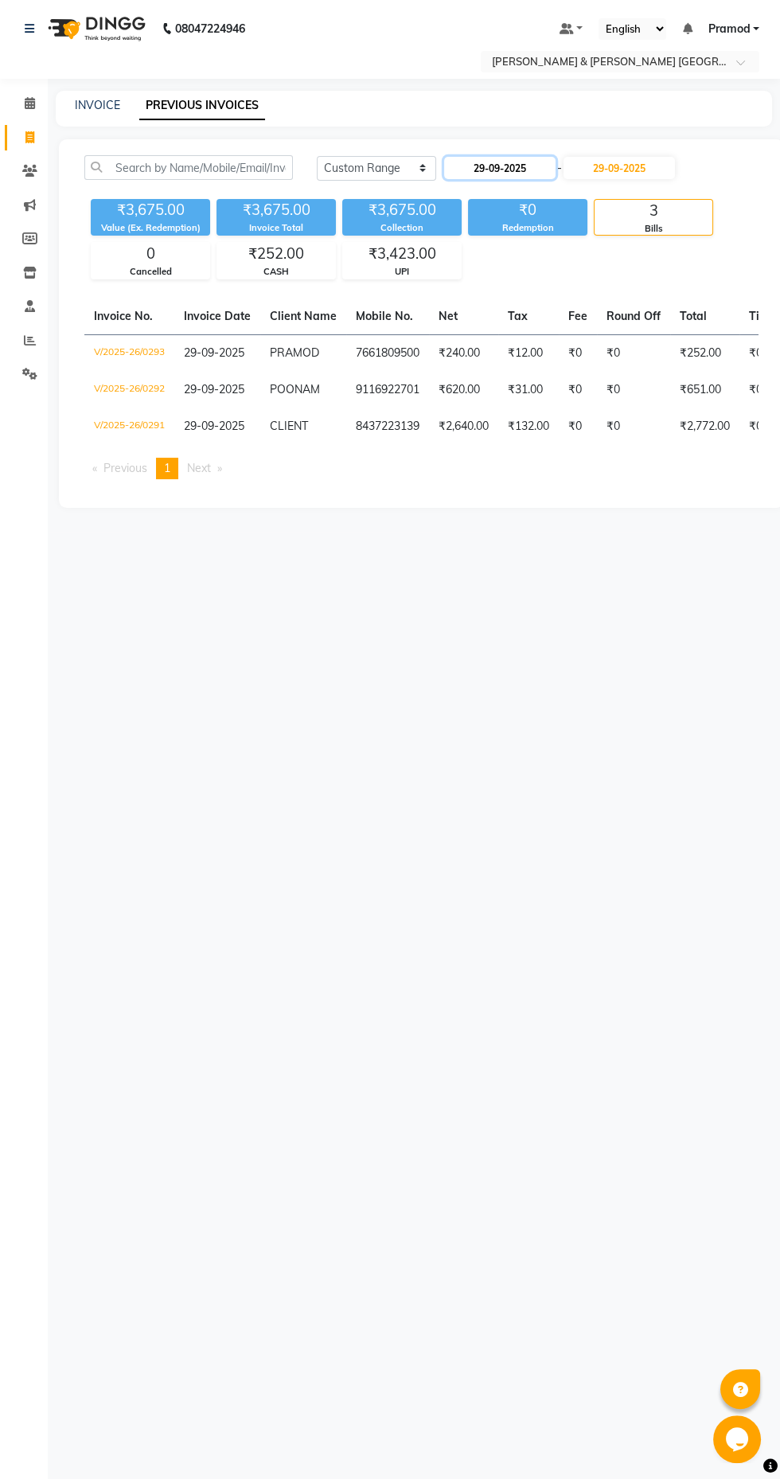
click at [525, 166] on input "29-09-2025" at bounding box center [499, 168] width 111 height 22
select select "9"
select select "2025"
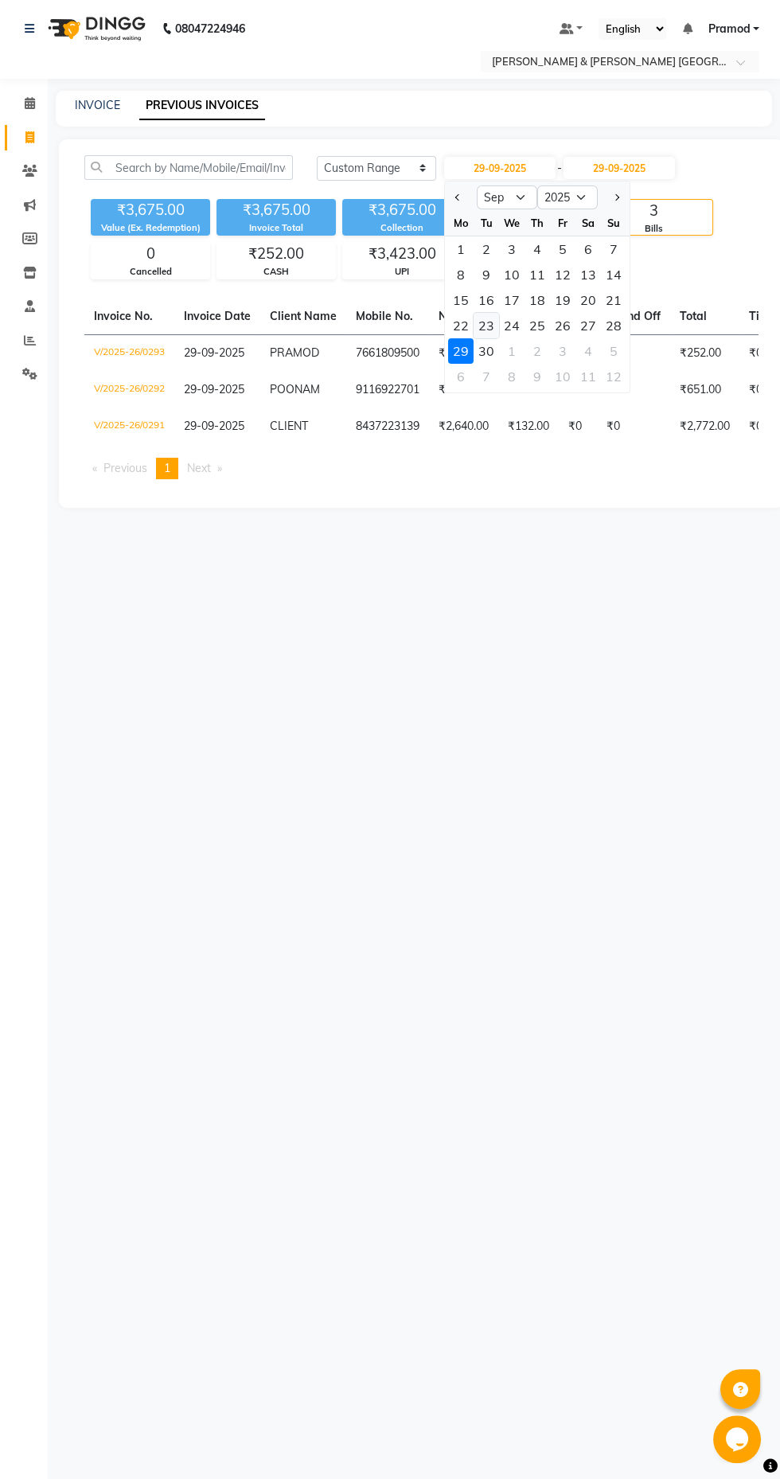
click at [486, 325] on div "23" at bounding box center [486, 325] width 25 height 25
type input "[DATE]"
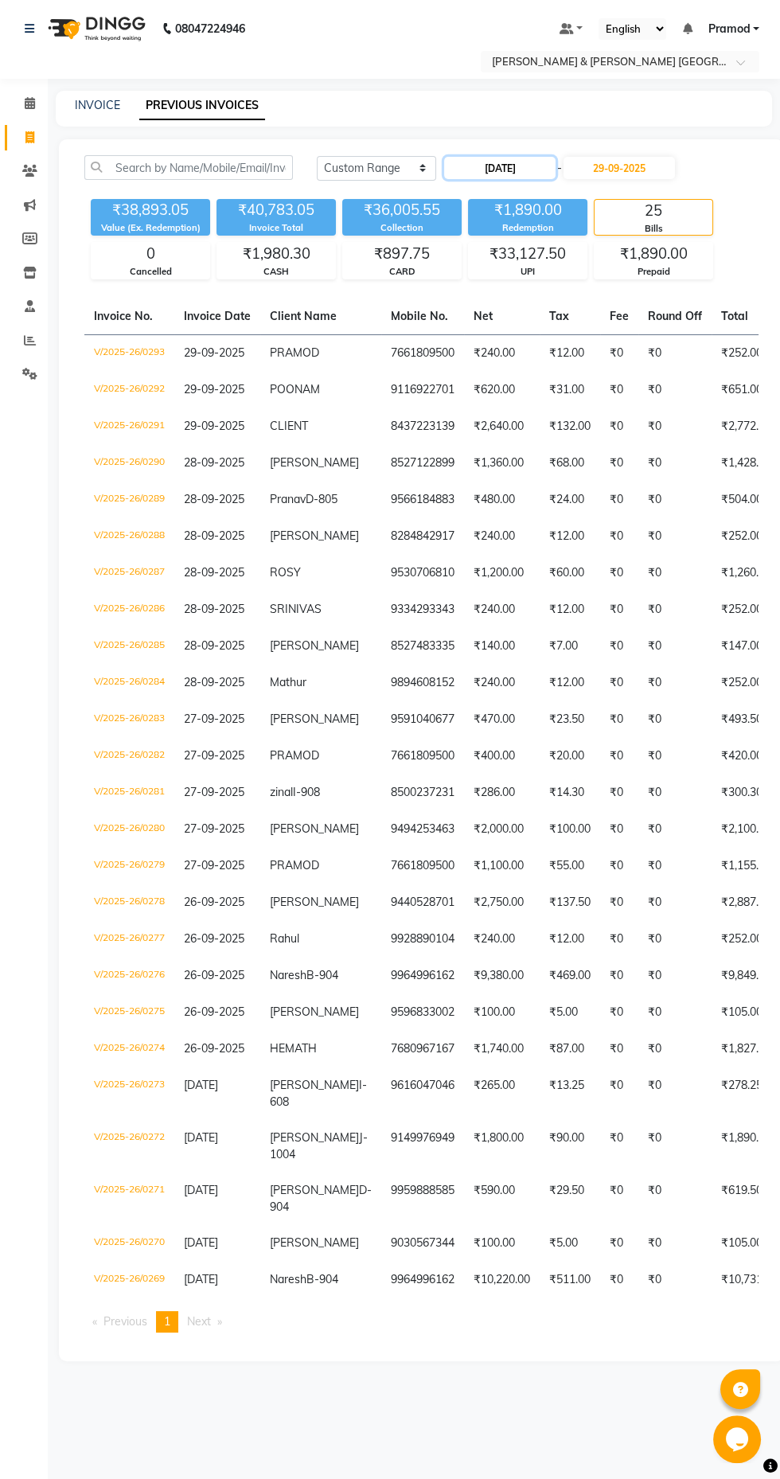
click at [533, 166] on input "[DATE]" at bounding box center [499, 168] width 111 height 22
select select "9"
select select "2025"
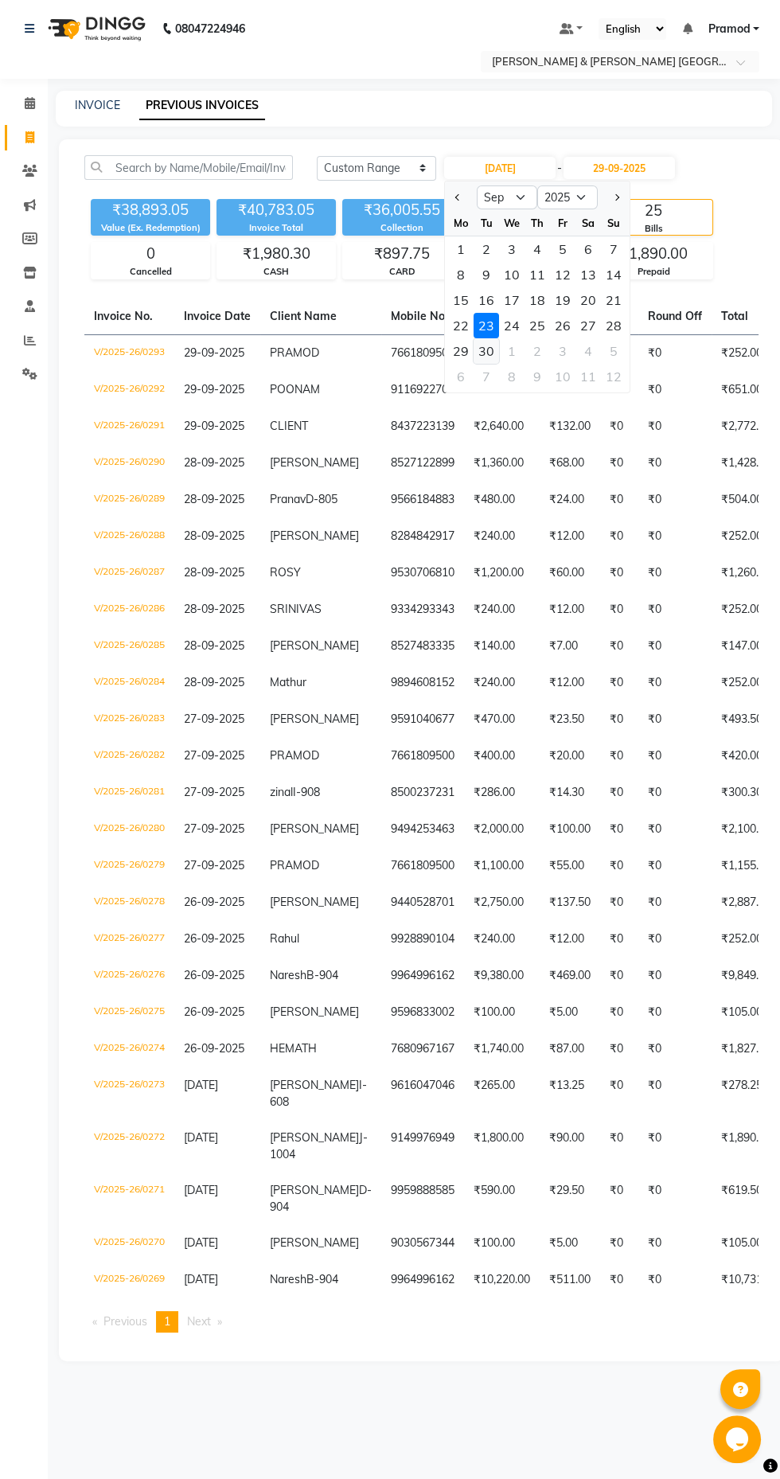
click at [486, 350] on div "30" at bounding box center [486, 350] width 25 height 25
type input "30-09-2025"
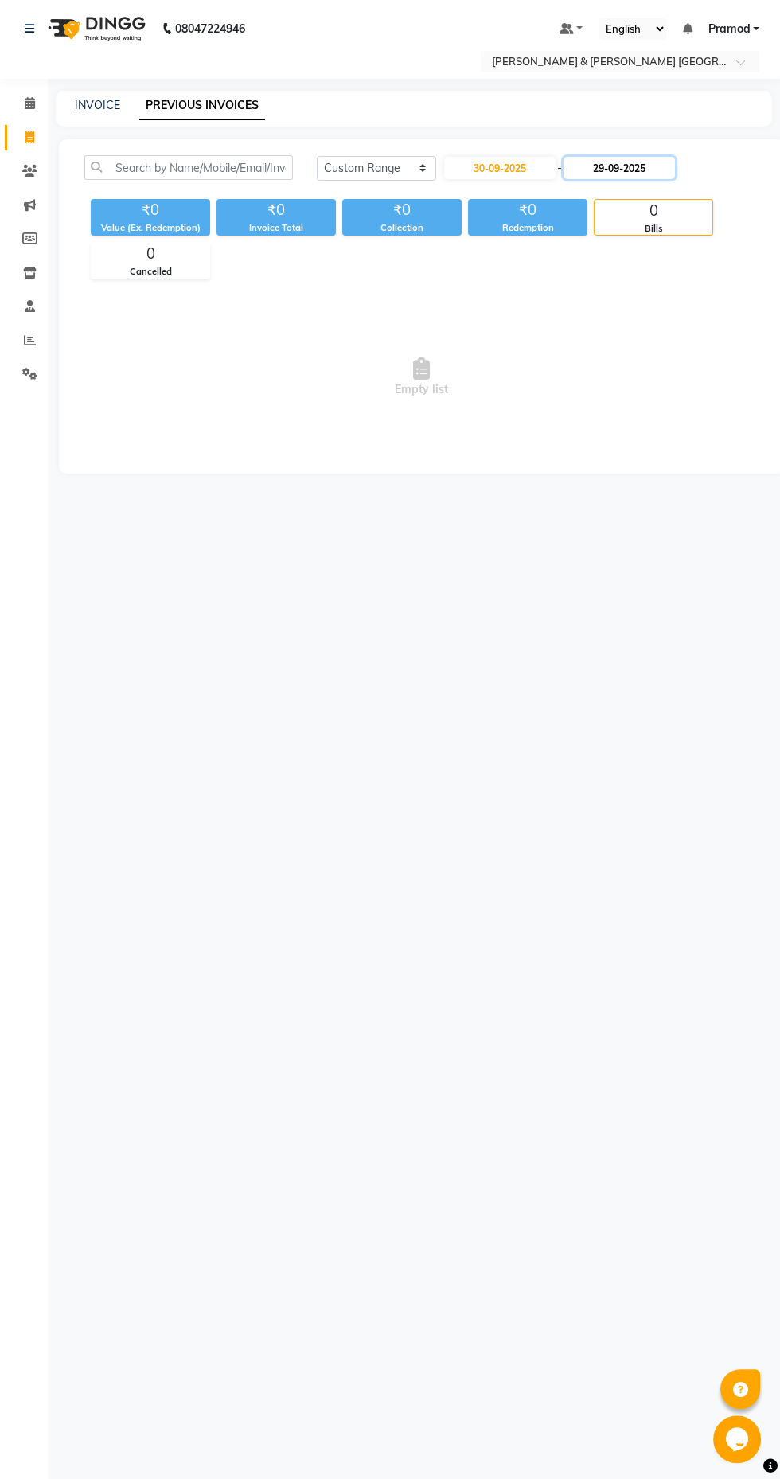
click at [629, 168] on input "29-09-2025" at bounding box center [619, 168] width 111 height 22
click at [607, 350] on div "30" at bounding box center [612, 350] width 25 height 25
type input "30-09-2025"
click at [532, 167] on input "30-09-2025" at bounding box center [499, 168] width 111 height 22
select select "9"
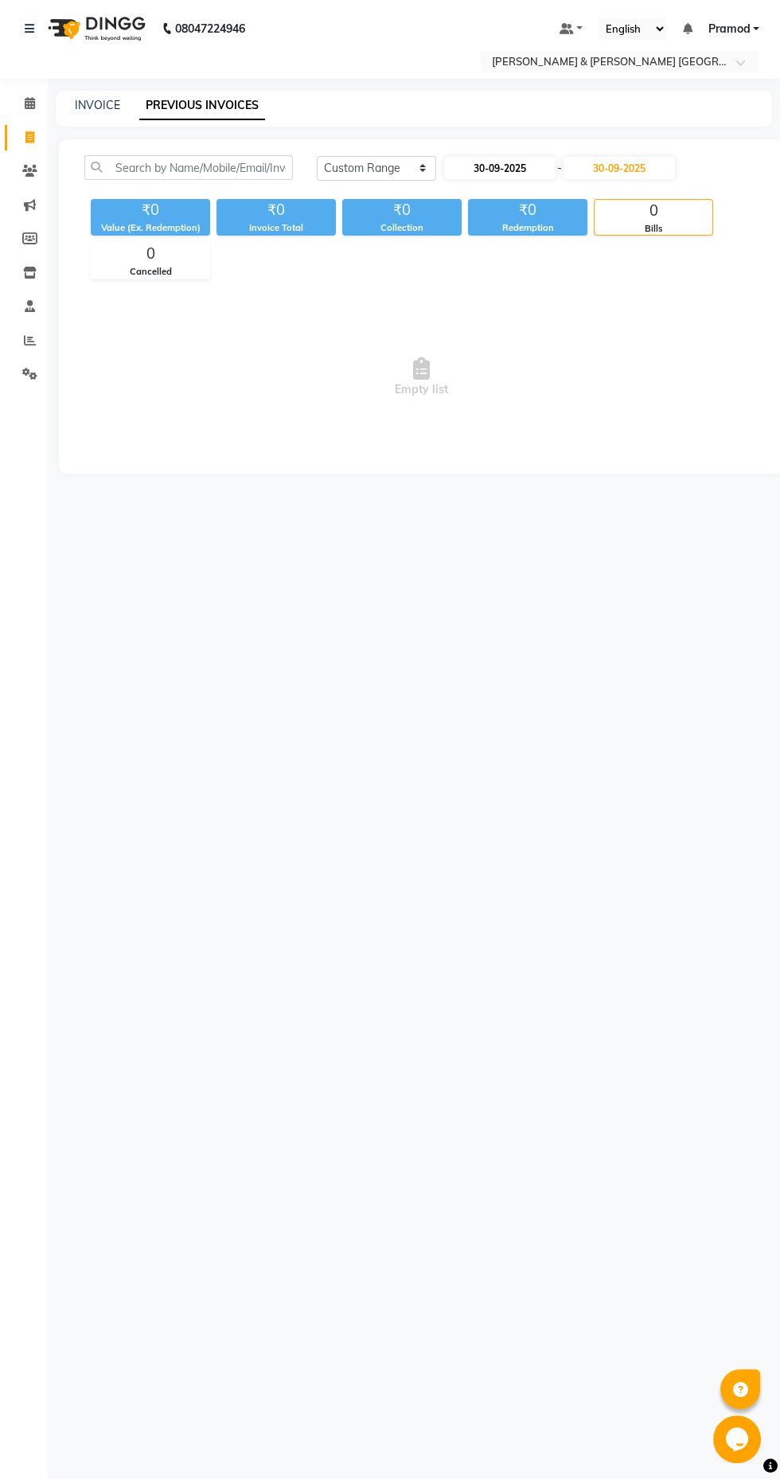
select select "2025"
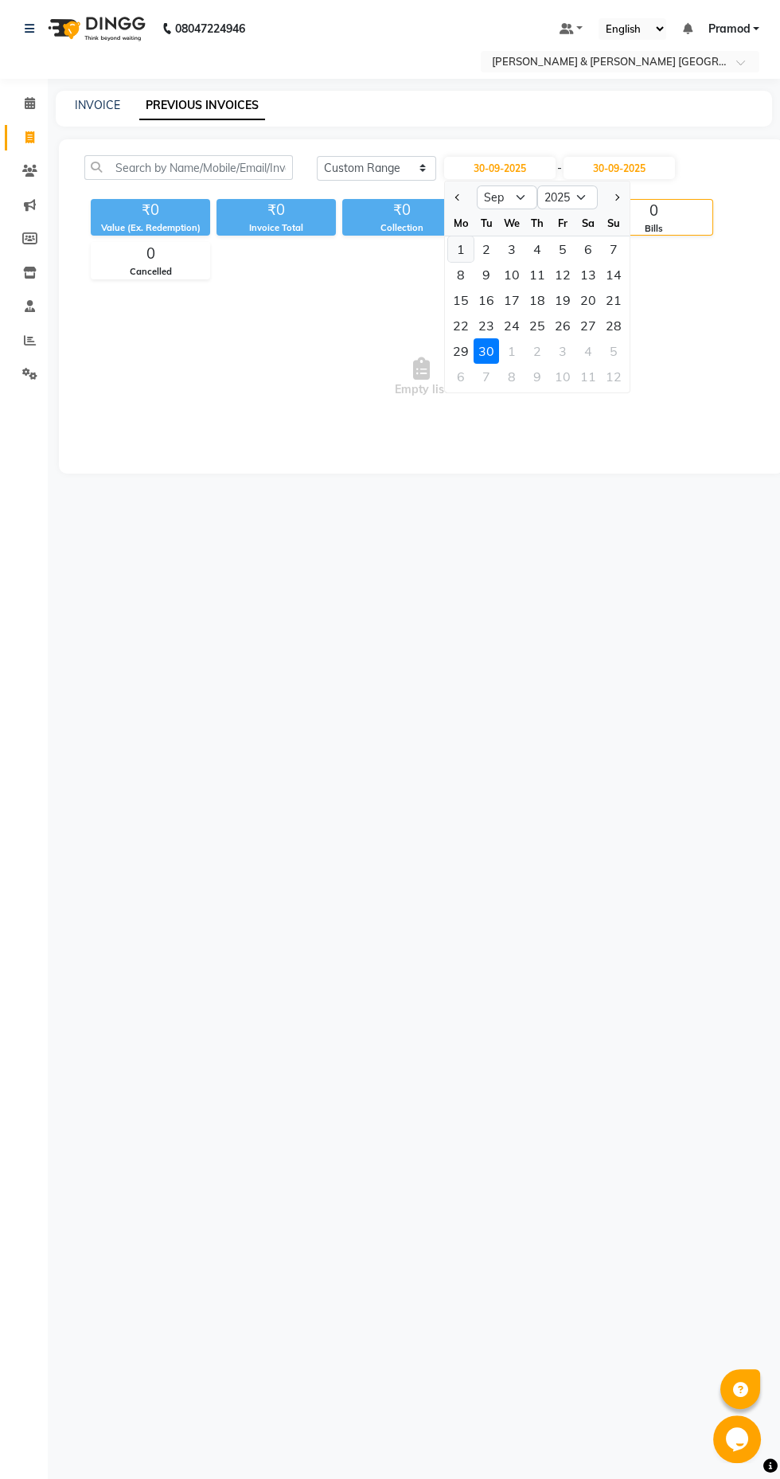
click at [460, 248] on div "1" at bounding box center [460, 248] width 25 height 25
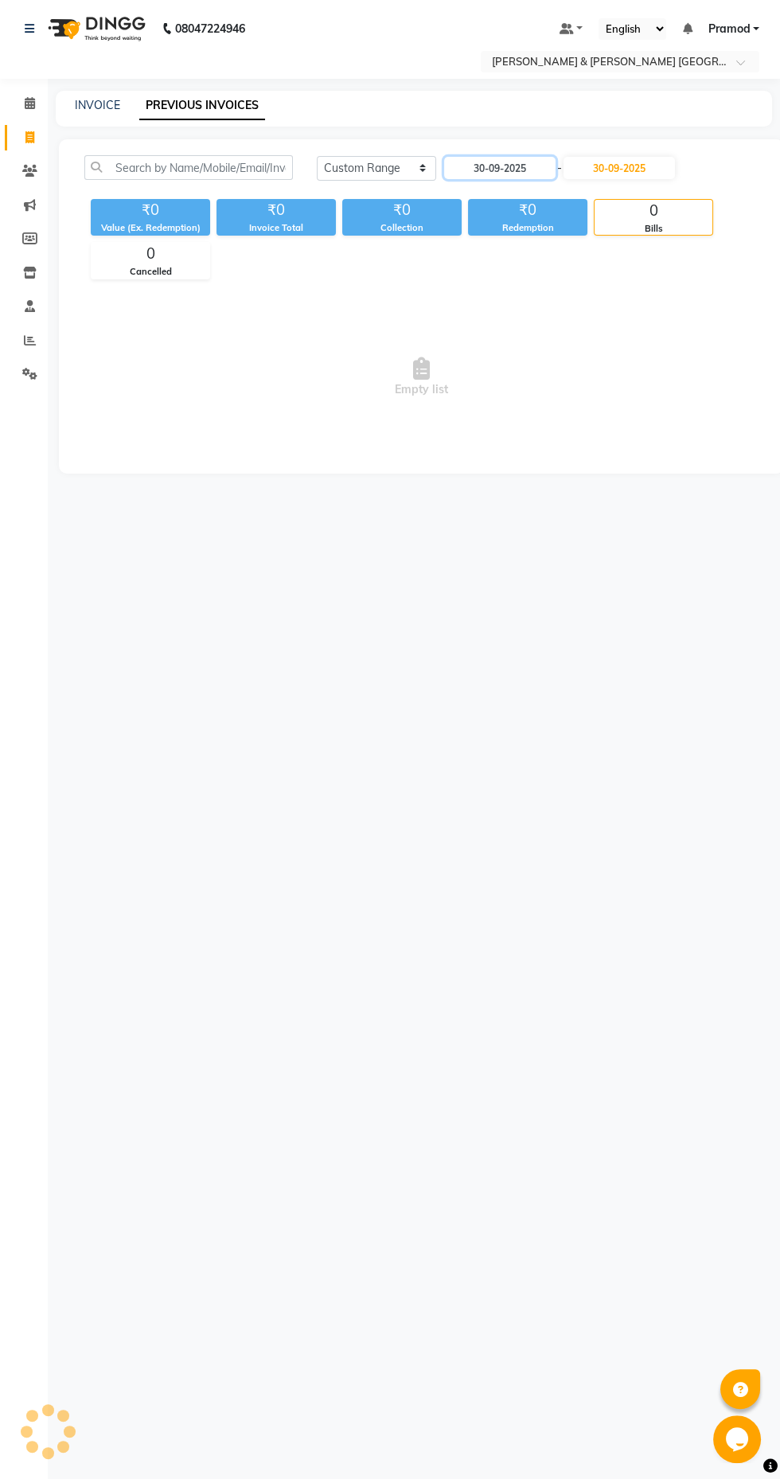
type input "01-09-2025"
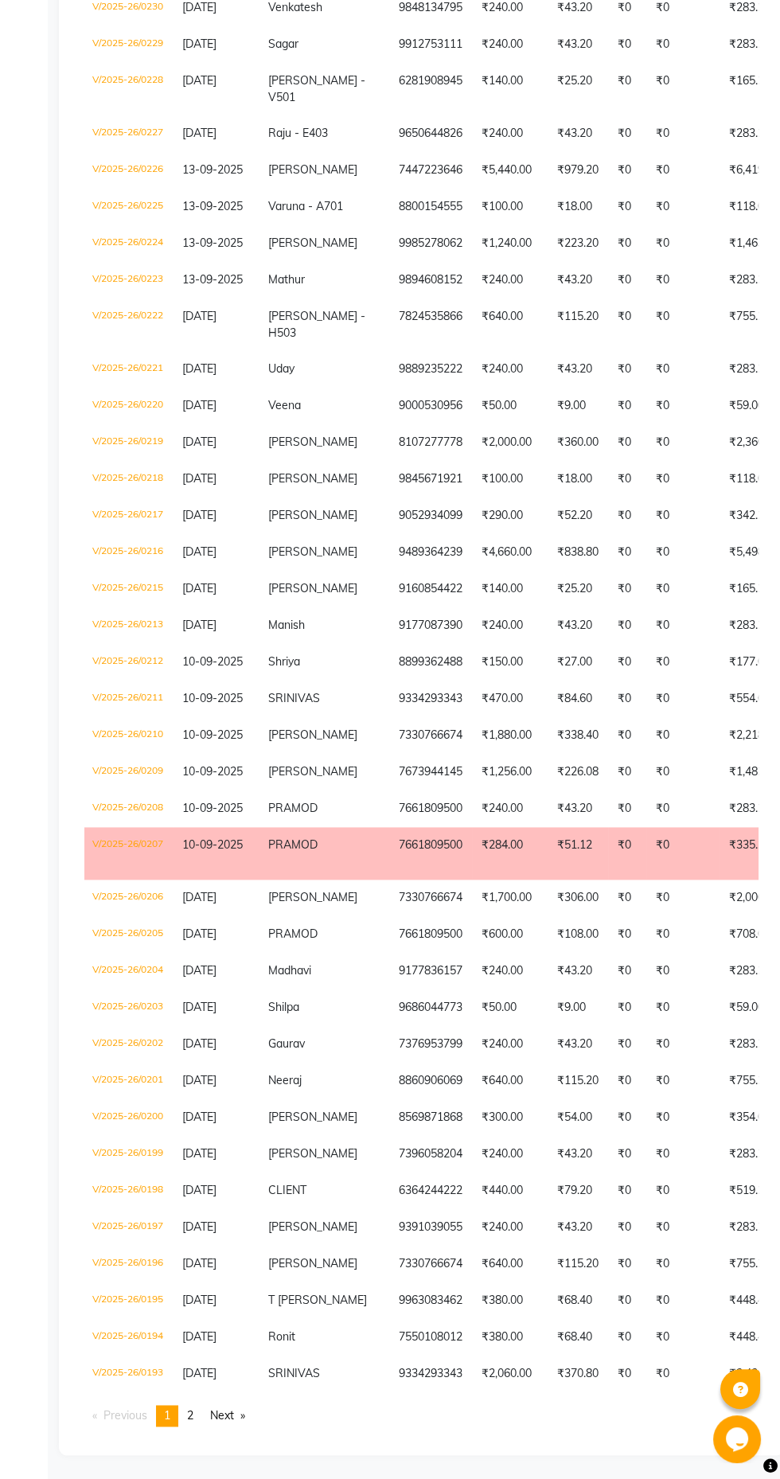
scroll to position [3091, 0]
click at [249, 1415] on link "Next page" at bounding box center [227, 1415] width 51 height 21
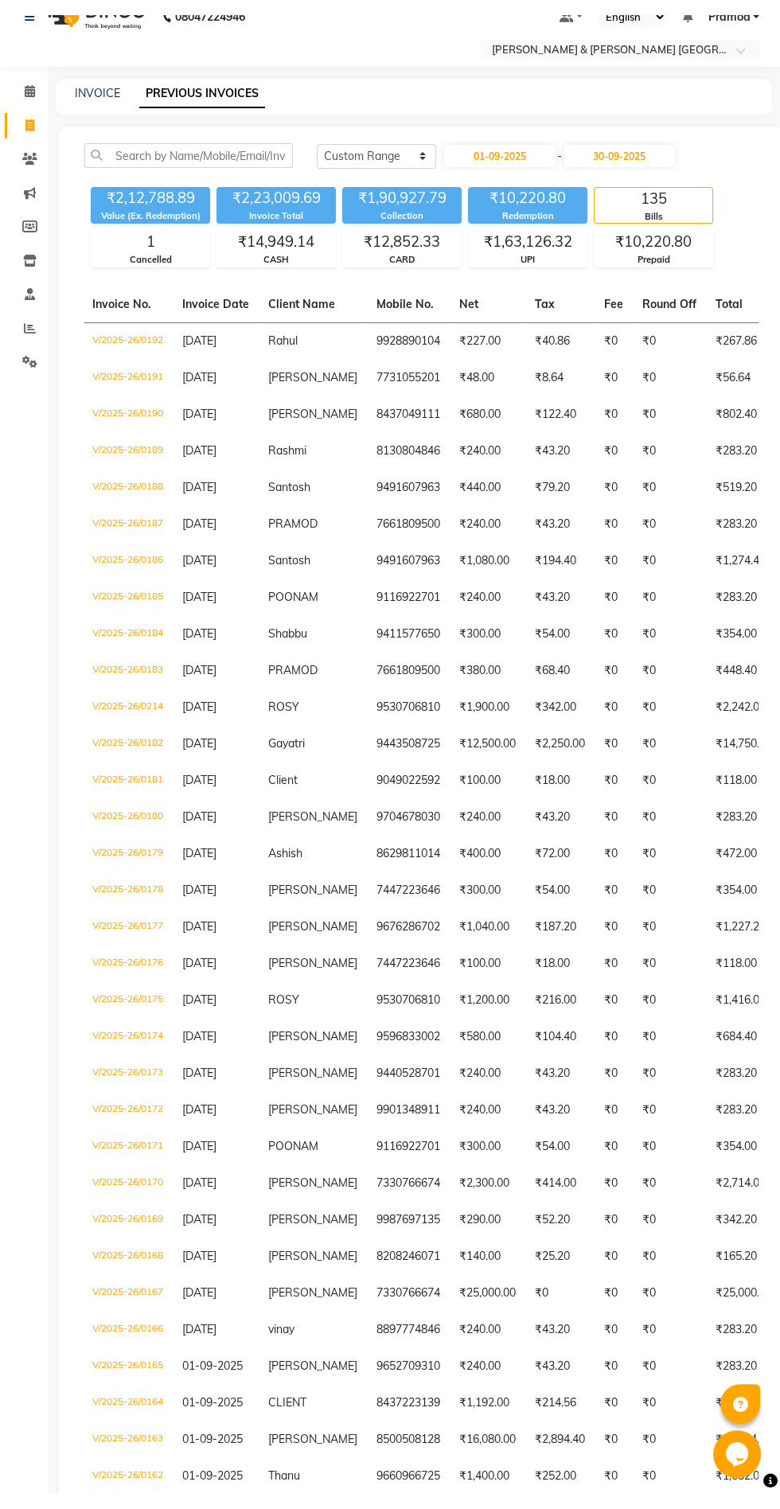
scroll to position [0, 0]
